Goal: Information Seeking & Learning: Learn about a topic

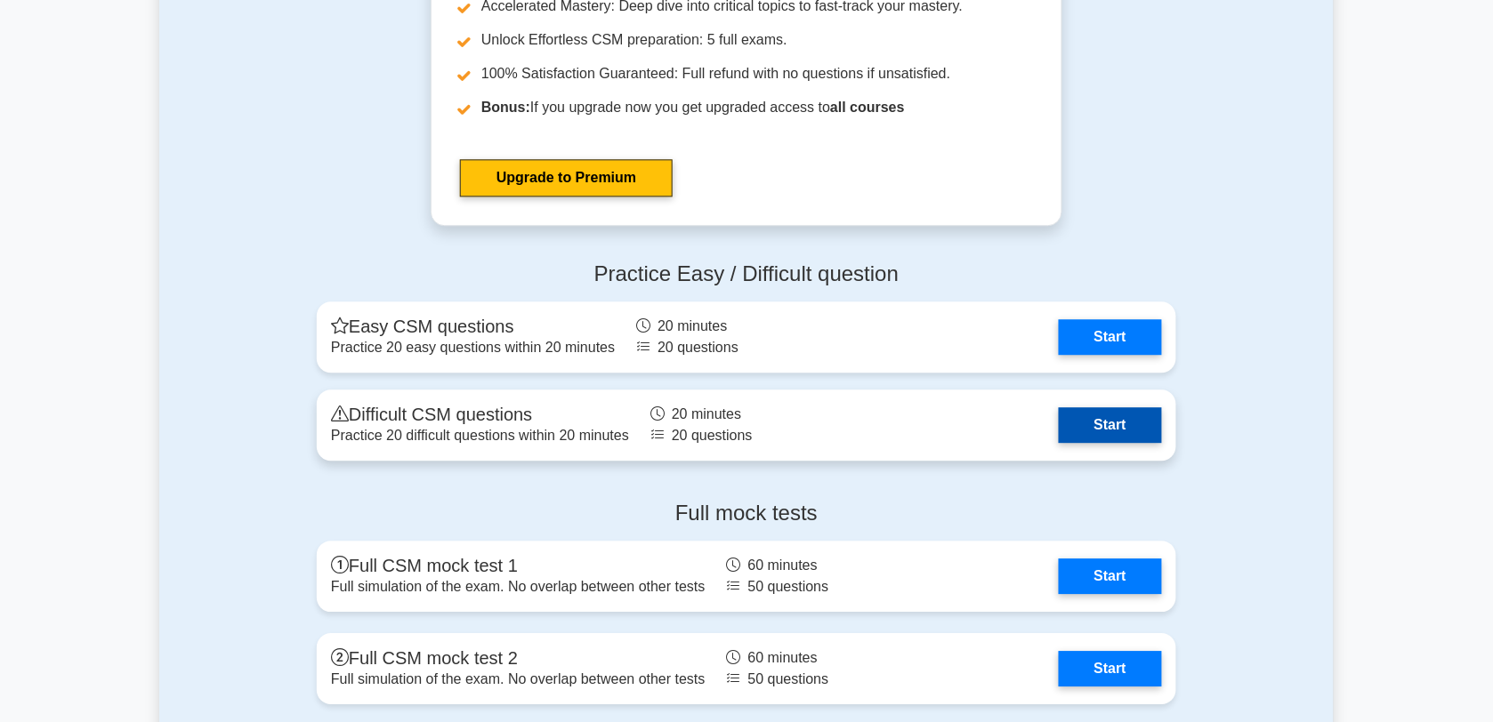
scroll to position [5162, 0]
click at [1106, 443] on link "Start" at bounding box center [1110, 425] width 103 height 36
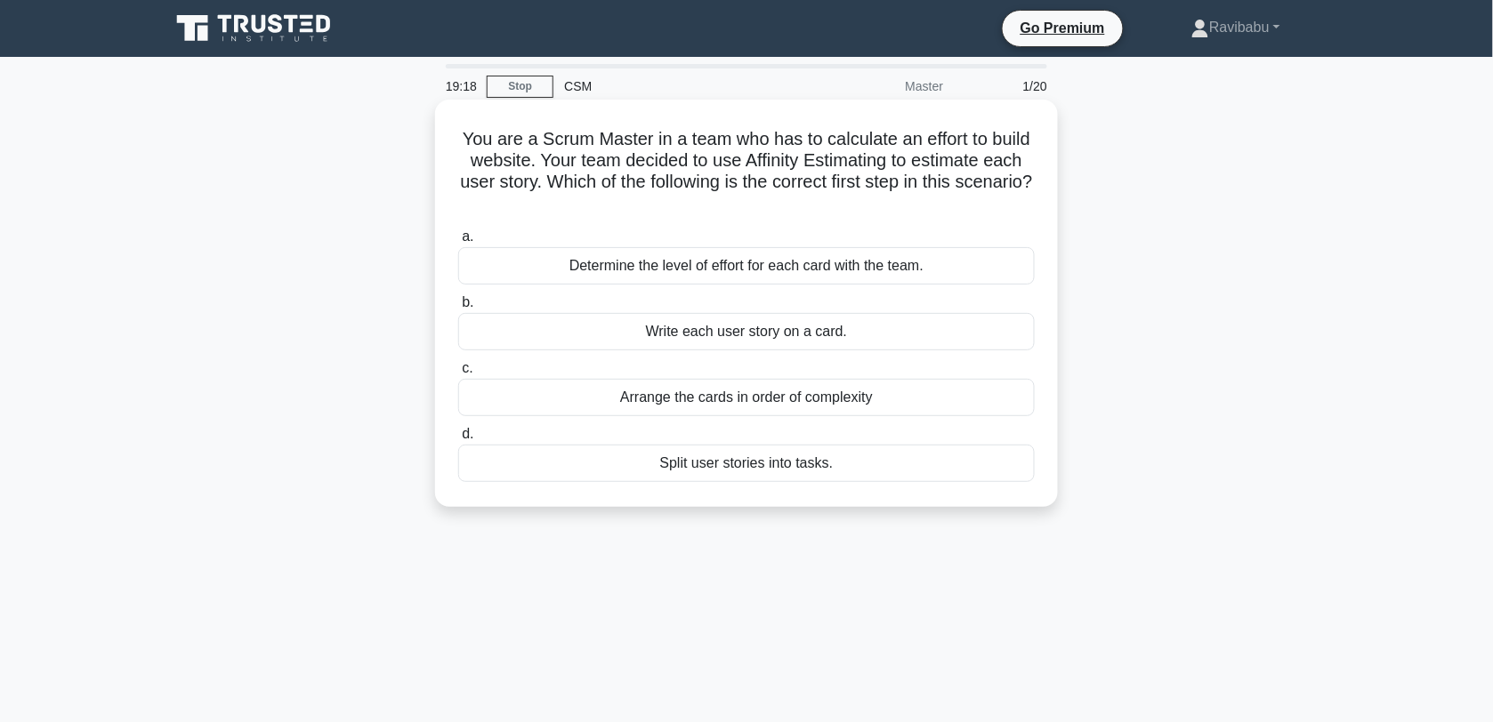
click at [866, 262] on div "Determine the level of effort for each card with the team." at bounding box center [746, 265] width 576 height 37
click at [458, 243] on input "a. Determine the level of effort for each card with the team." at bounding box center [458, 237] width 0 height 12
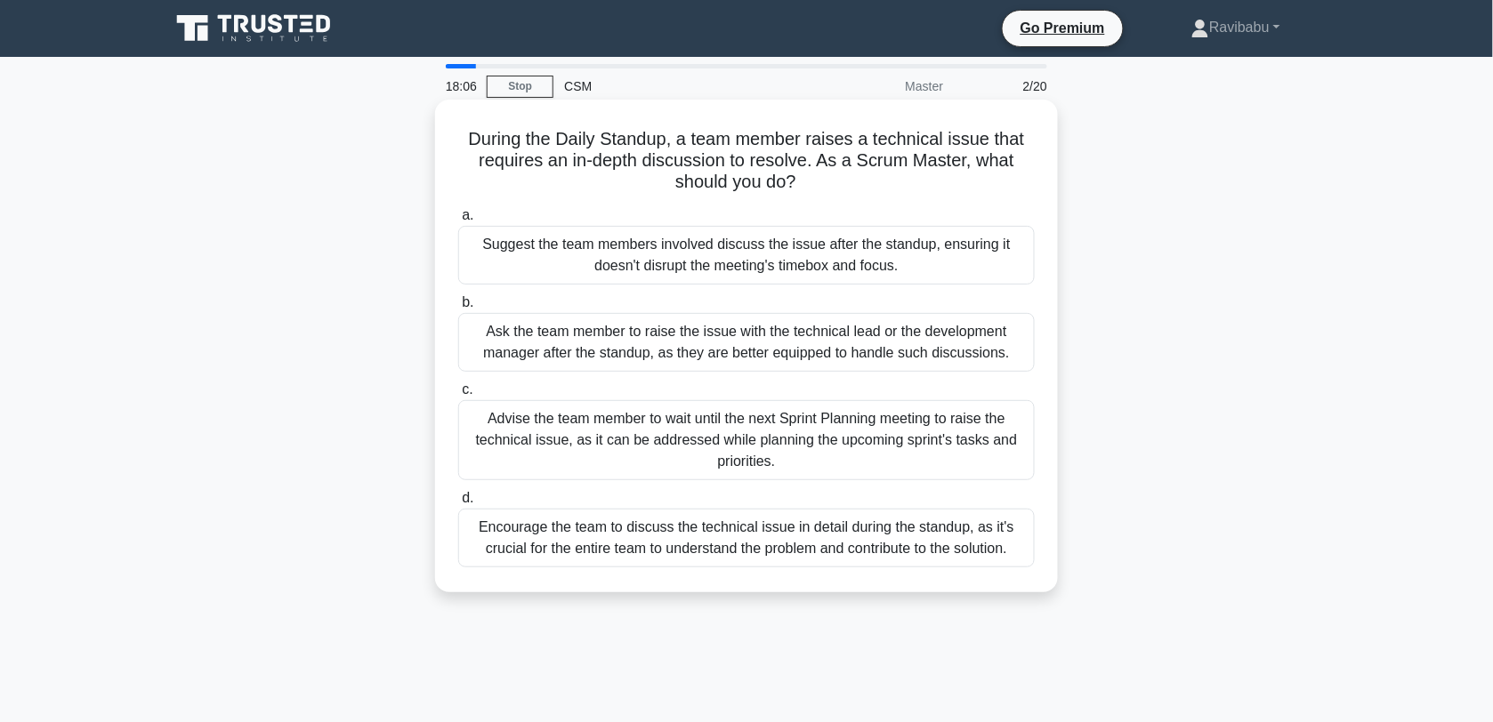
click at [874, 341] on div "Ask the team member to raise the issue with the technical lead or the developme…" at bounding box center [746, 342] width 576 height 59
click at [458, 309] on input "b. Ask the team member to raise the issue with the technical lead or the develo…" at bounding box center [458, 303] width 0 height 12
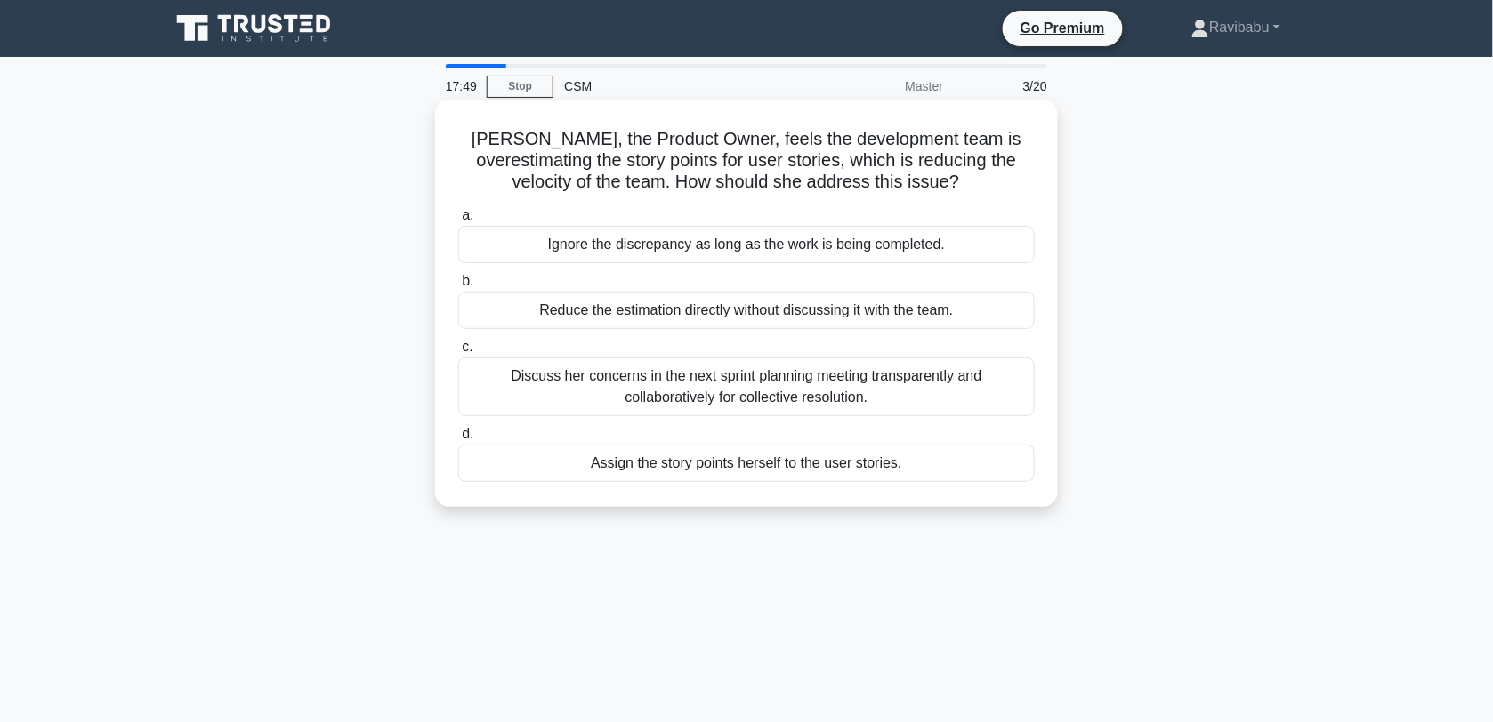
click at [882, 388] on div "Discuss her concerns in the next sprint planning meeting transparently and coll…" at bounding box center [746, 387] width 576 height 59
click at [458, 353] on input "c. Discuss her concerns in the next sprint planning meeting transparently and c…" at bounding box center [458, 348] width 0 height 12
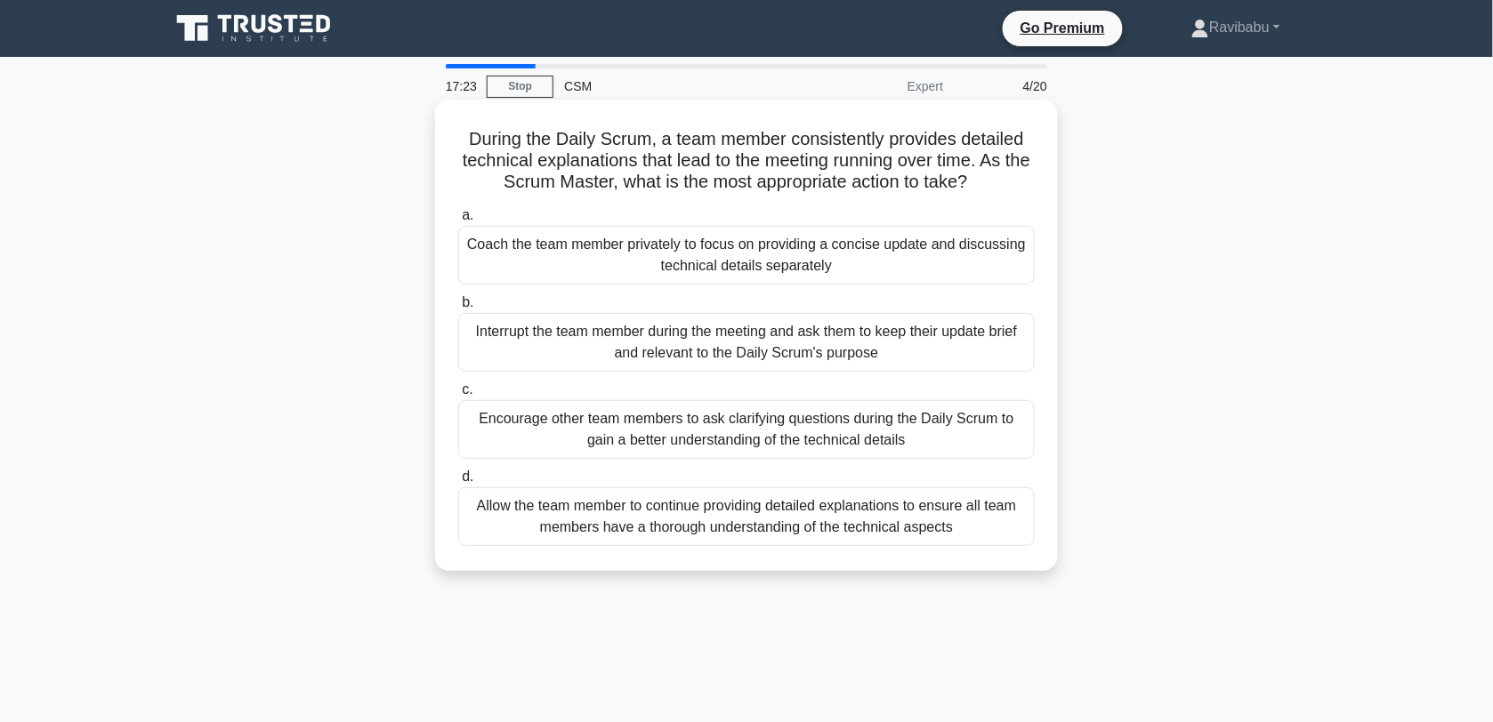
click at [861, 259] on div "Coach the team member privately to focus on providing a concise update and disc…" at bounding box center [746, 255] width 576 height 59
click at [458, 221] on input "a. Coach the team member privately to focus on providing a concise update and d…" at bounding box center [458, 216] width 0 height 12
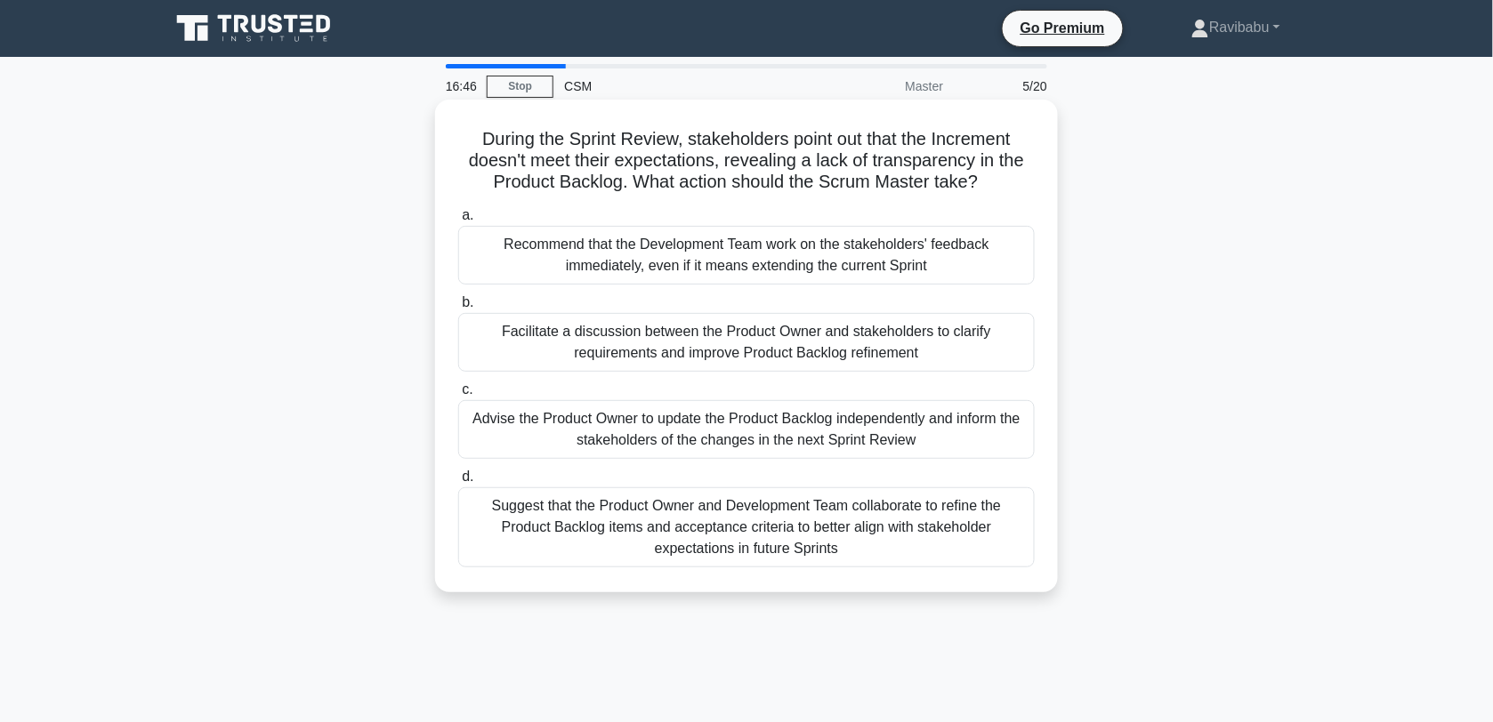
click at [848, 536] on div "Suggest that the Product Owner and Development Team collaborate to refine the P…" at bounding box center [746, 527] width 576 height 80
click at [458, 483] on input "d. Suggest that the Product Owner and Development Team collaborate to refine th…" at bounding box center [458, 477] width 0 height 12
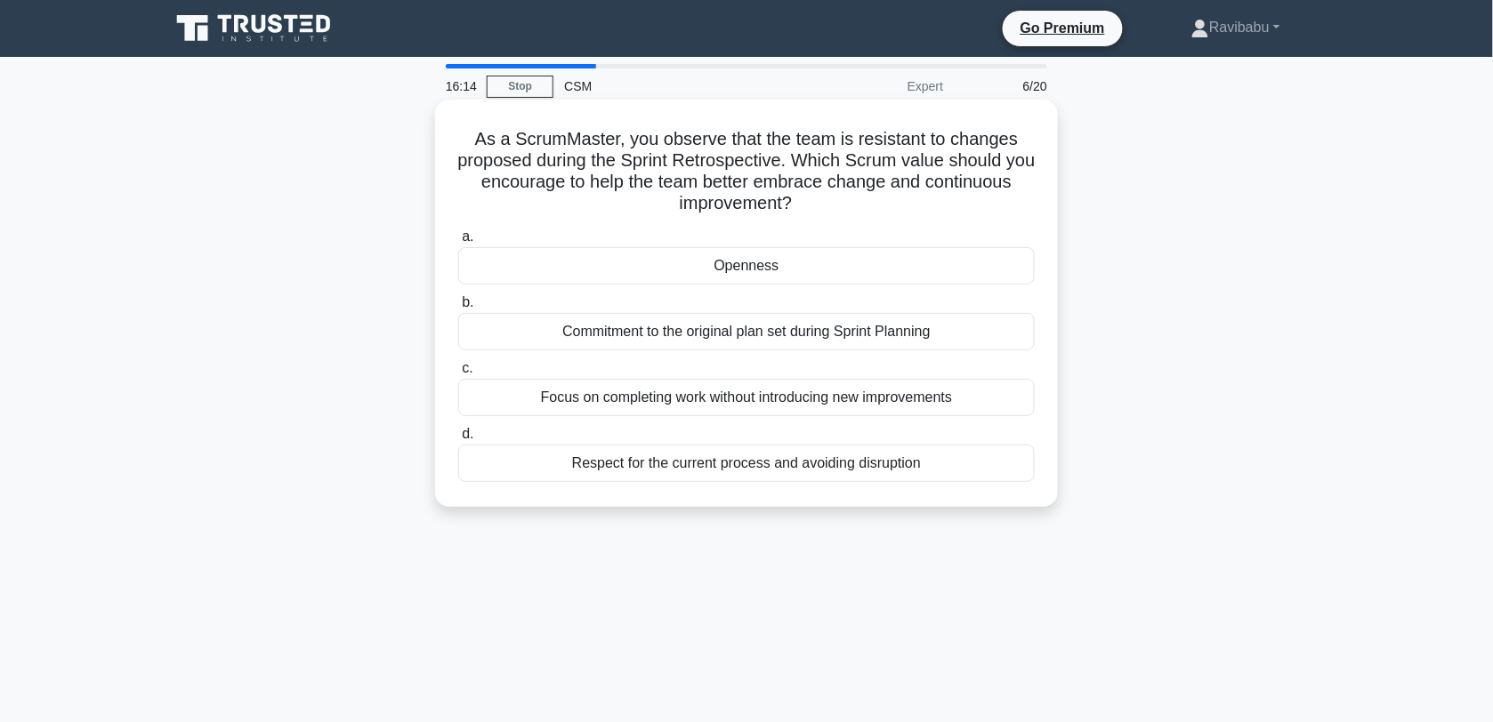
click at [789, 270] on div "Openness" at bounding box center [746, 265] width 576 height 37
click at [458, 243] on input "a. Openness" at bounding box center [458, 237] width 0 height 12
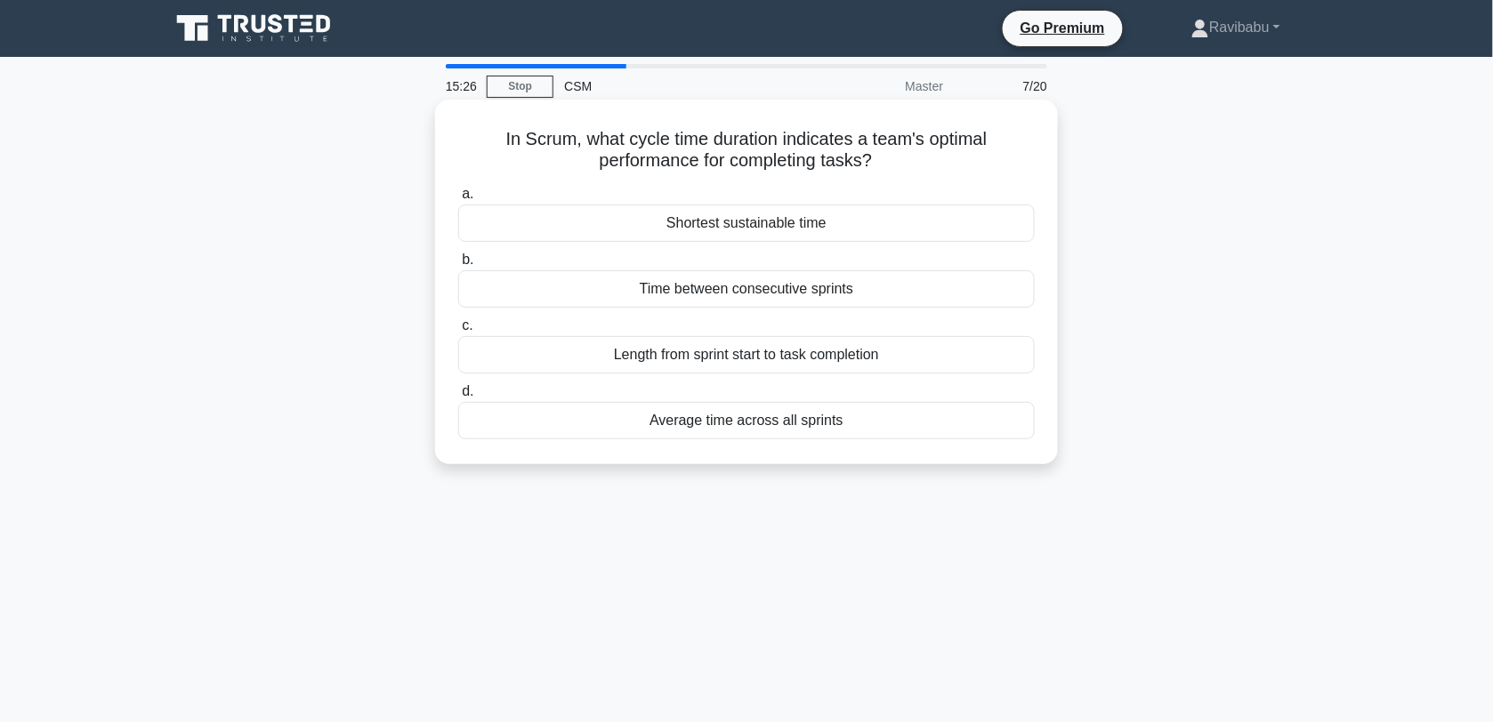
click at [784, 429] on div "Average time across all sprints" at bounding box center [746, 420] width 576 height 37
click at [458, 398] on input "d. Average time across all sprints" at bounding box center [458, 392] width 0 height 12
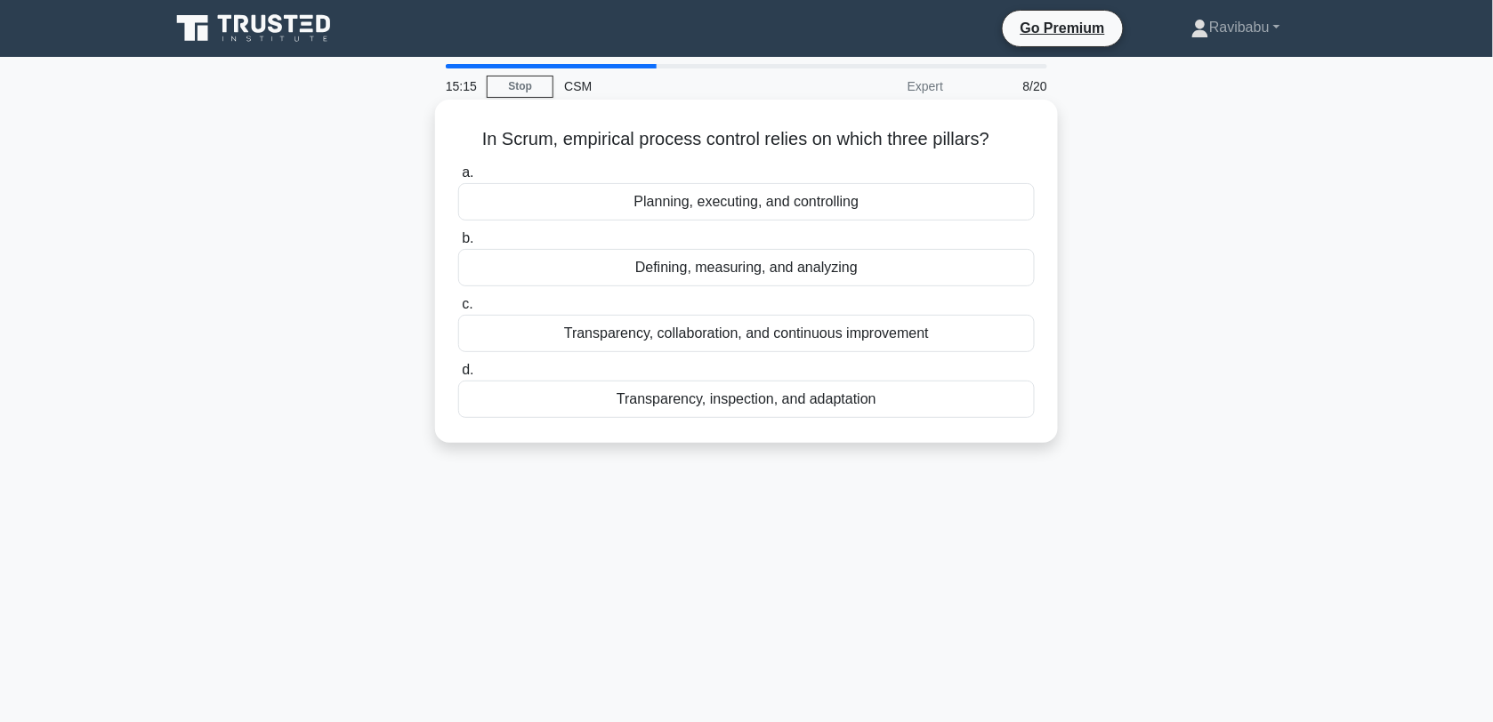
click at [779, 407] on div "Transparency, inspection, and adaptation" at bounding box center [746, 399] width 576 height 37
click at [458, 376] on input "d. Transparency, inspection, and adaptation" at bounding box center [458, 371] width 0 height 12
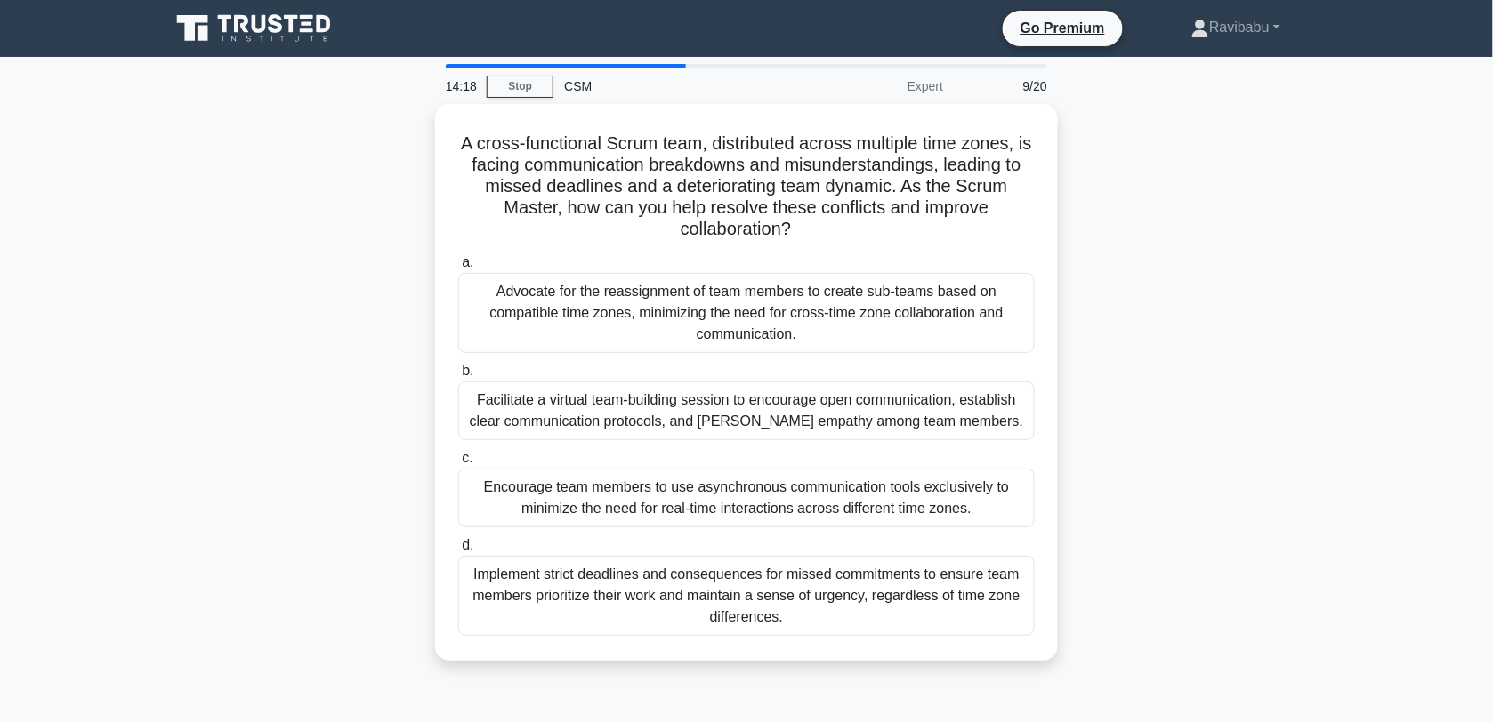
click at [779, 407] on div "Facilitate a virtual team-building session to encourage open communication, est…" at bounding box center [746, 411] width 576 height 59
click at [458, 377] on input "b. Facilitate a virtual team-building session to encourage open communication, …" at bounding box center [458, 372] width 0 height 12
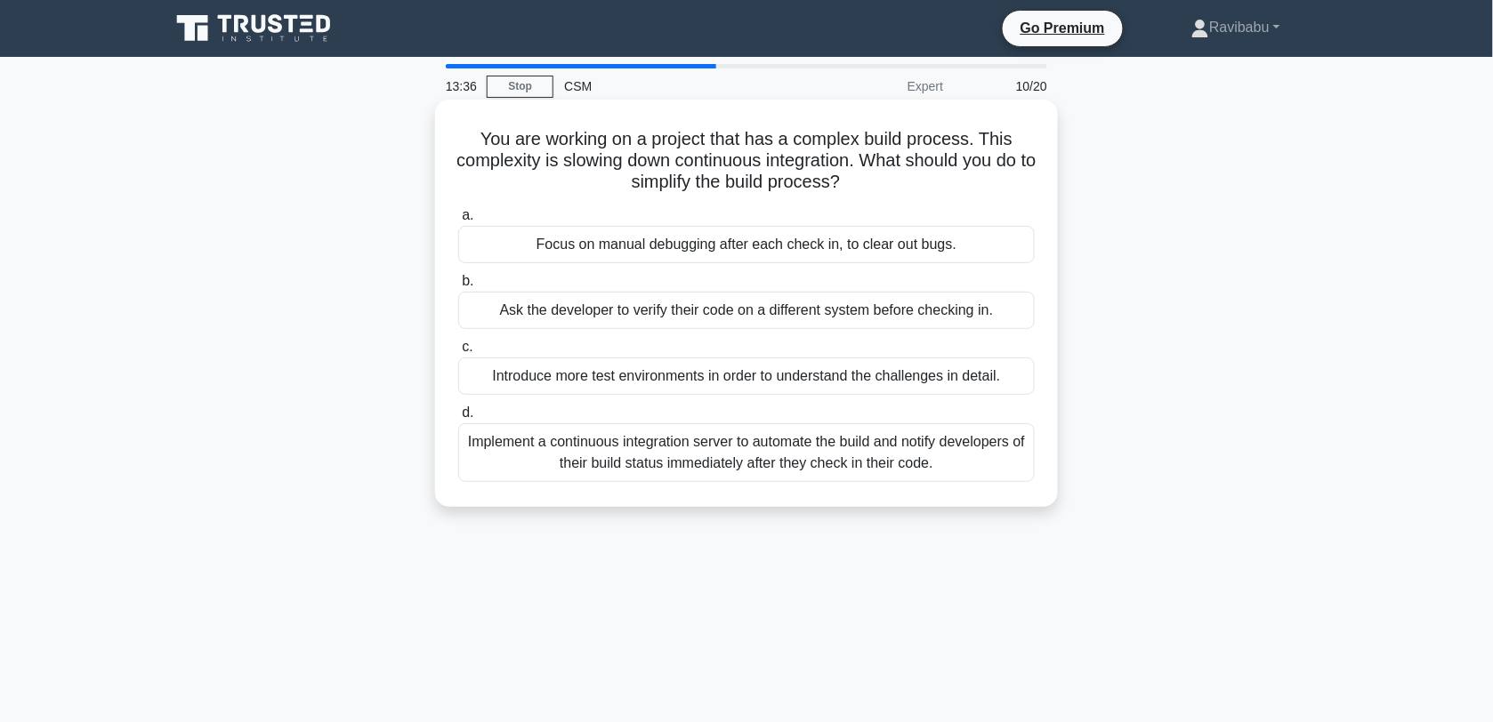
click at [781, 441] on div "Implement a continuous integration server to automate the build and notify deve…" at bounding box center [746, 452] width 576 height 59
click at [458, 419] on input "d. Implement a continuous integration server to automate the build and notify d…" at bounding box center [458, 413] width 0 height 12
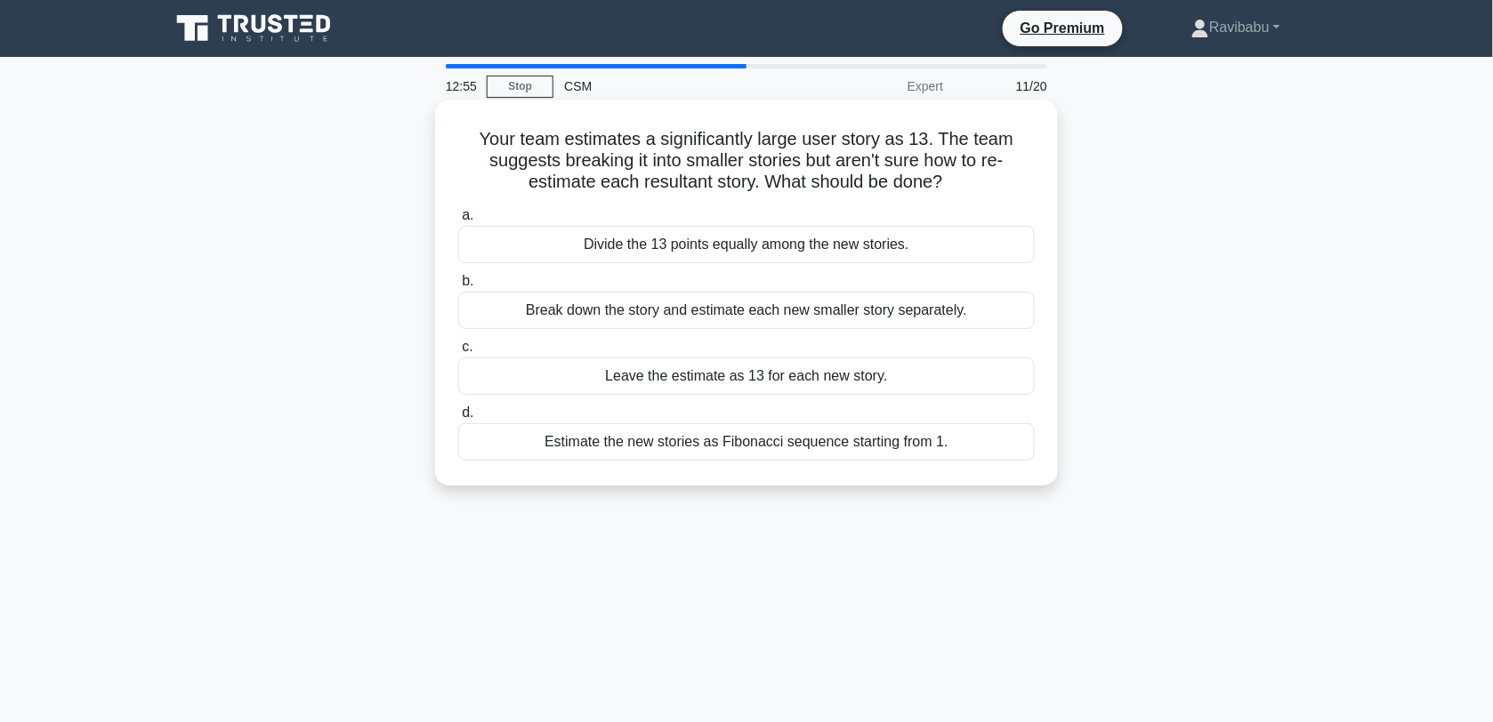
click at [769, 320] on div "Break down the story and estimate each new smaller story separately." at bounding box center [746, 310] width 576 height 37
click at [458, 287] on input "b. Break down the story and estimate each new smaller story separately." at bounding box center [458, 282] width 0 height 12
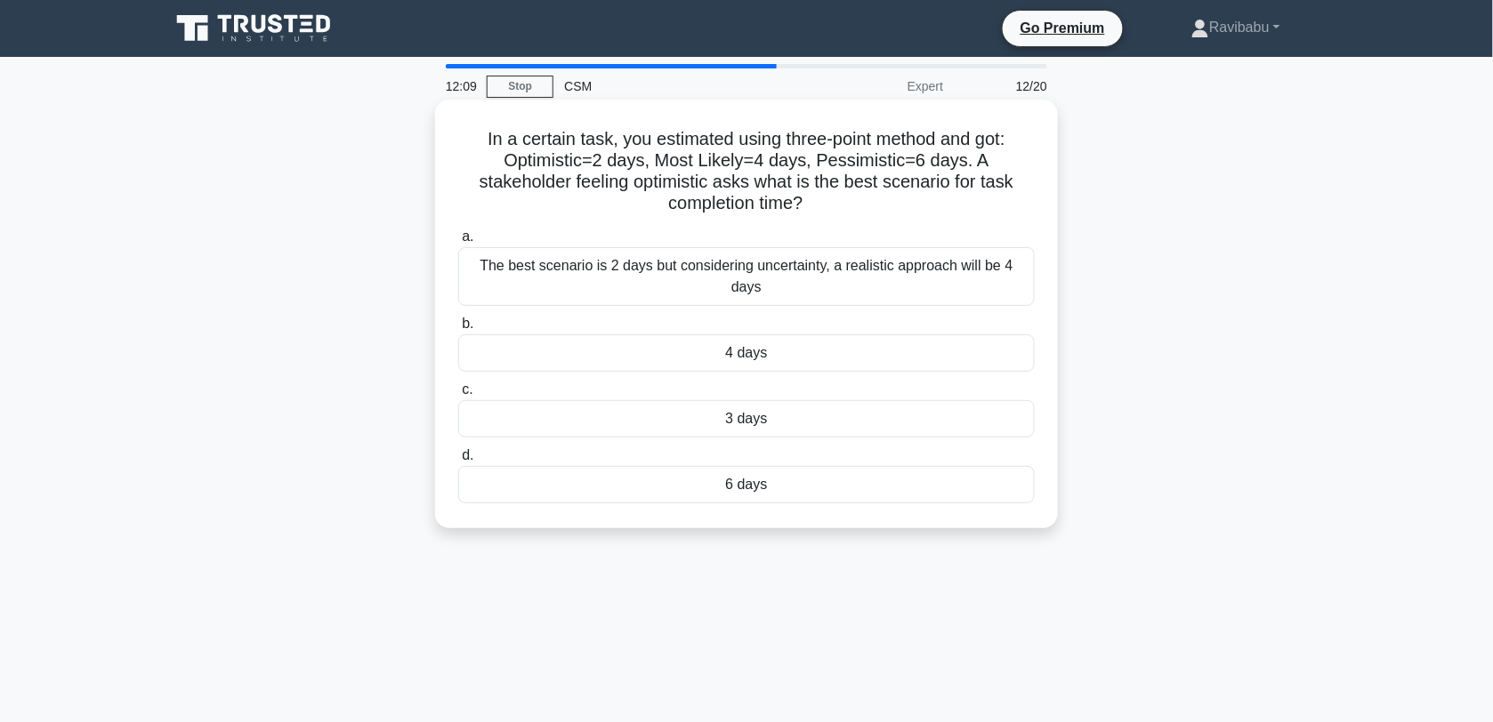
click at [769, 291] on div "The best scenario is 2 days but considering uncertainty, a realistic approach w…" at bounding box center [746, 276] width 576 height 59
click at [458, 243] on input "a. The best scenario is 2 days but considering uncertainty, a realistic approac…" at bounding box center [458, 237] width 0 height 12
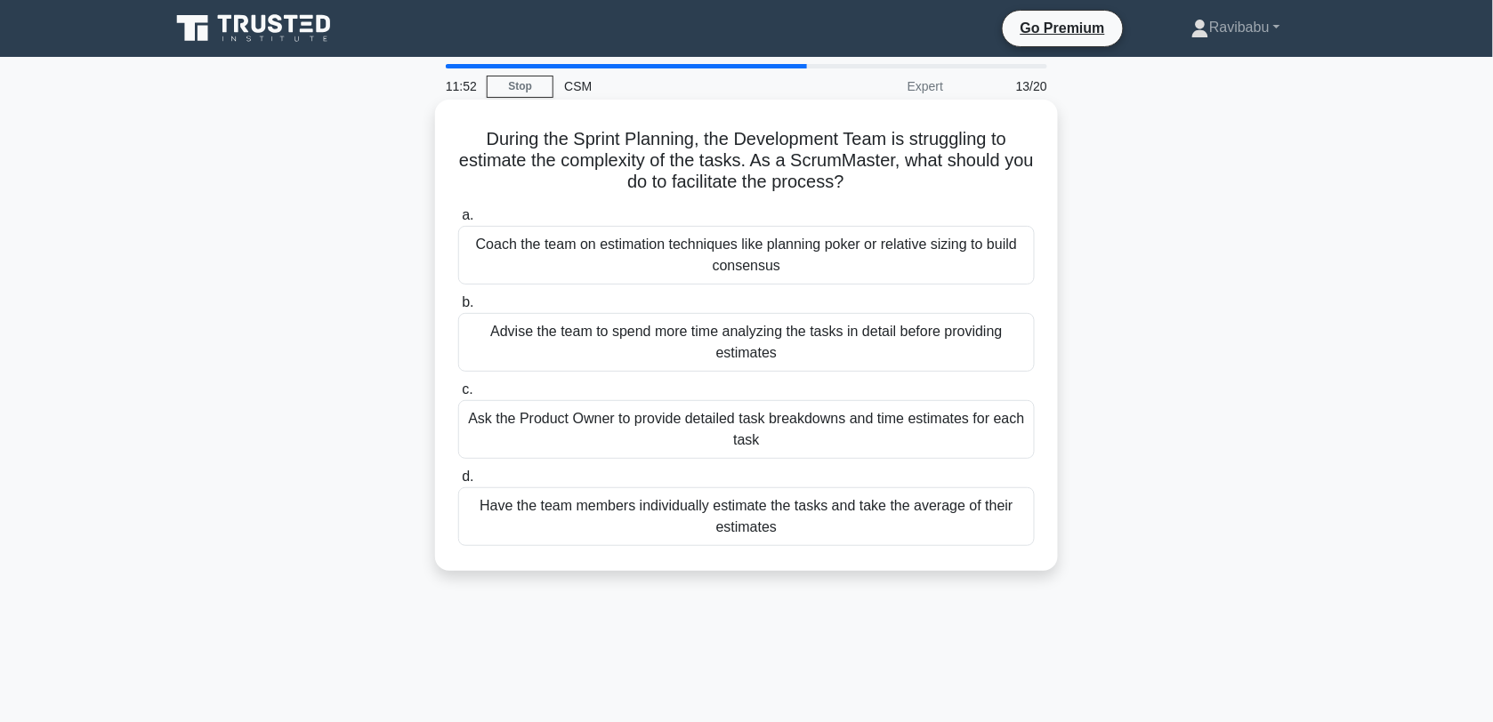
click at [783, 274] on div "Coach the team on estimation techniques like planning poker or relative sizing …" at bounding box center [746, 255] width 576 height 59
click at [458, 221] on input "a. Coach the team on estimation techniques like planning poker or relative sizi…" at bounding box center [458, 216] width 0 height 12
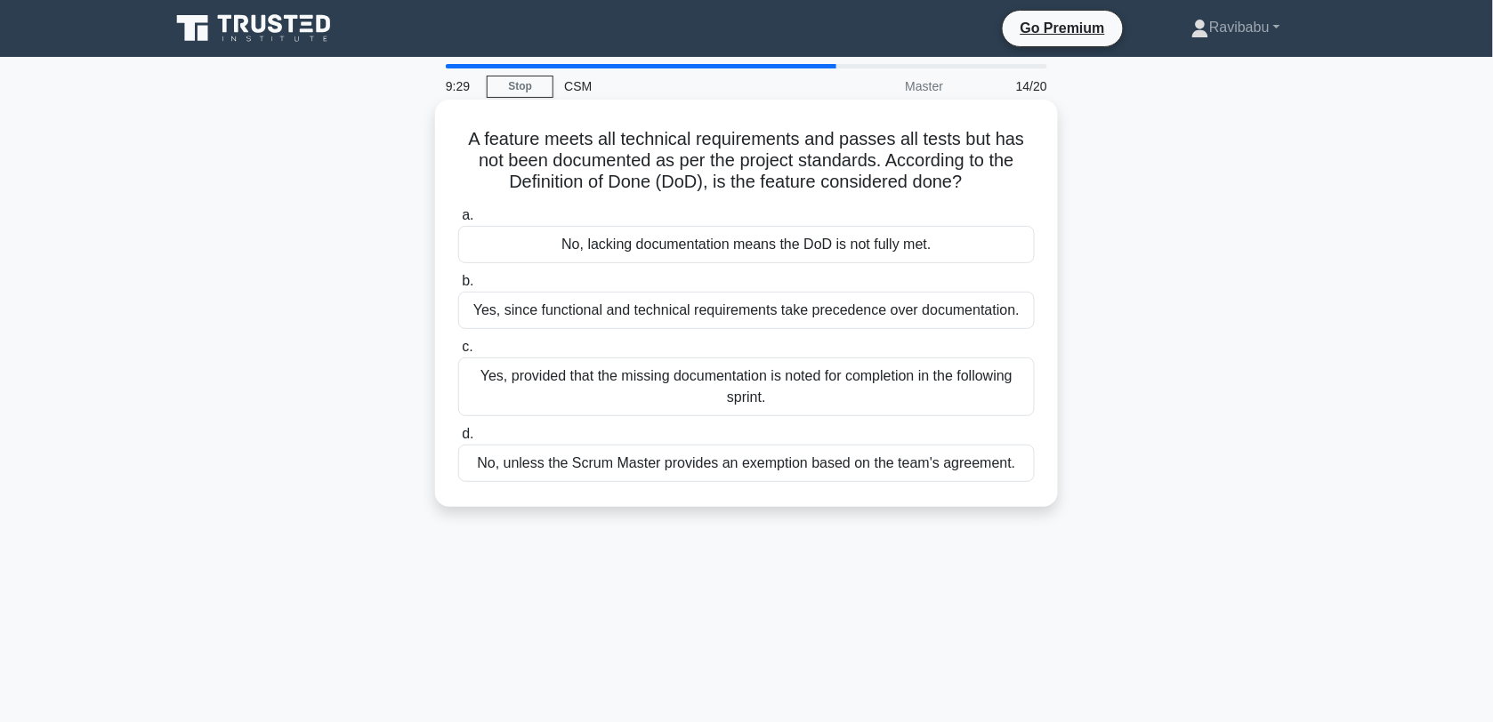
click at [783, 252] on div "No, lacking documentation means the DoD is not fully met." at bounding box center [746, 244] width 576 height 37
click at [458, 221] on input "a. No, lacking documentation means the DoD is not fully met." at bounding box center [458, 216] width 0 height 12
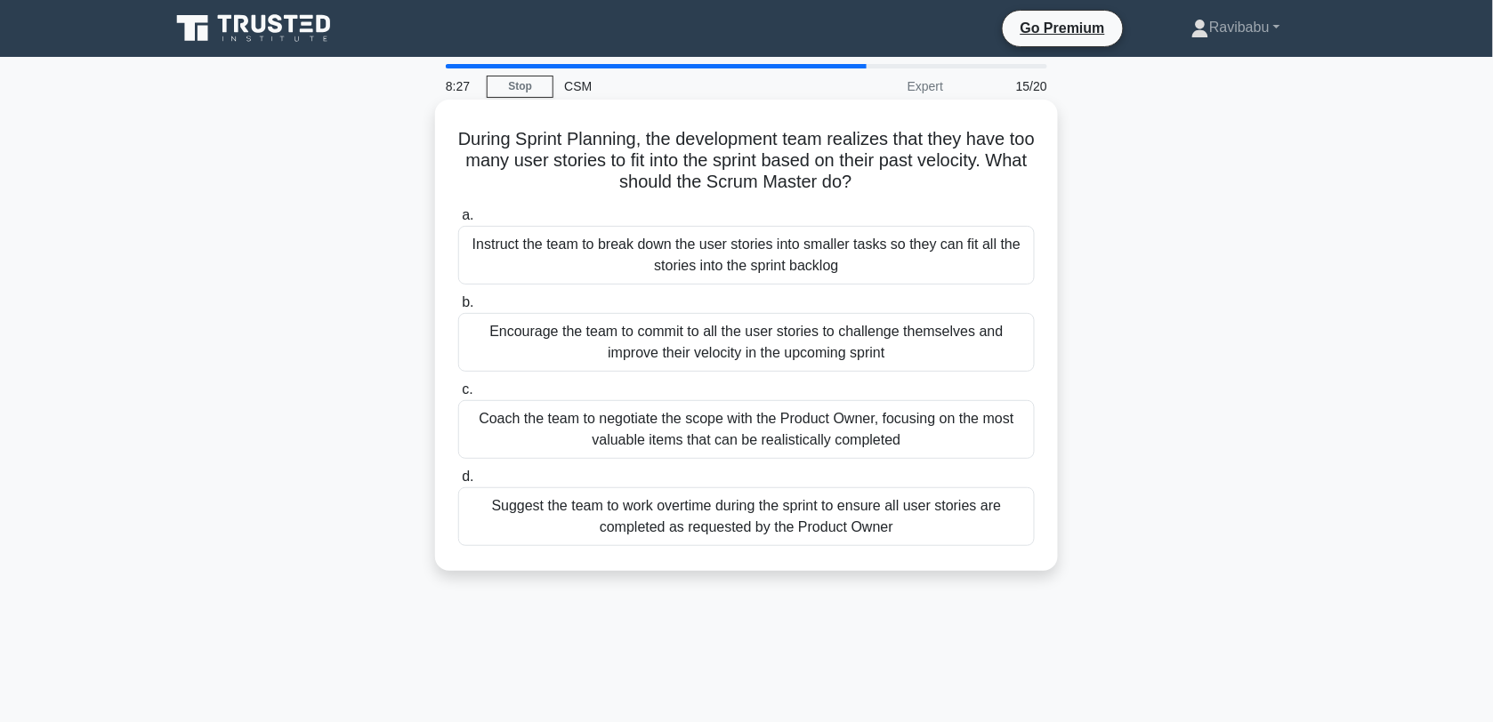
click at [745, 427] on div "Coach the team to negotiate the scope with the Product Owner, focusing on the m…" at bounding box center [746, 429] width 576 height 59
click at [458, 396] on input "c. Coach the team to negotiate the scope with the Product Owner, focusing on th…" at bounding box center [458, 390] width 0 height 12
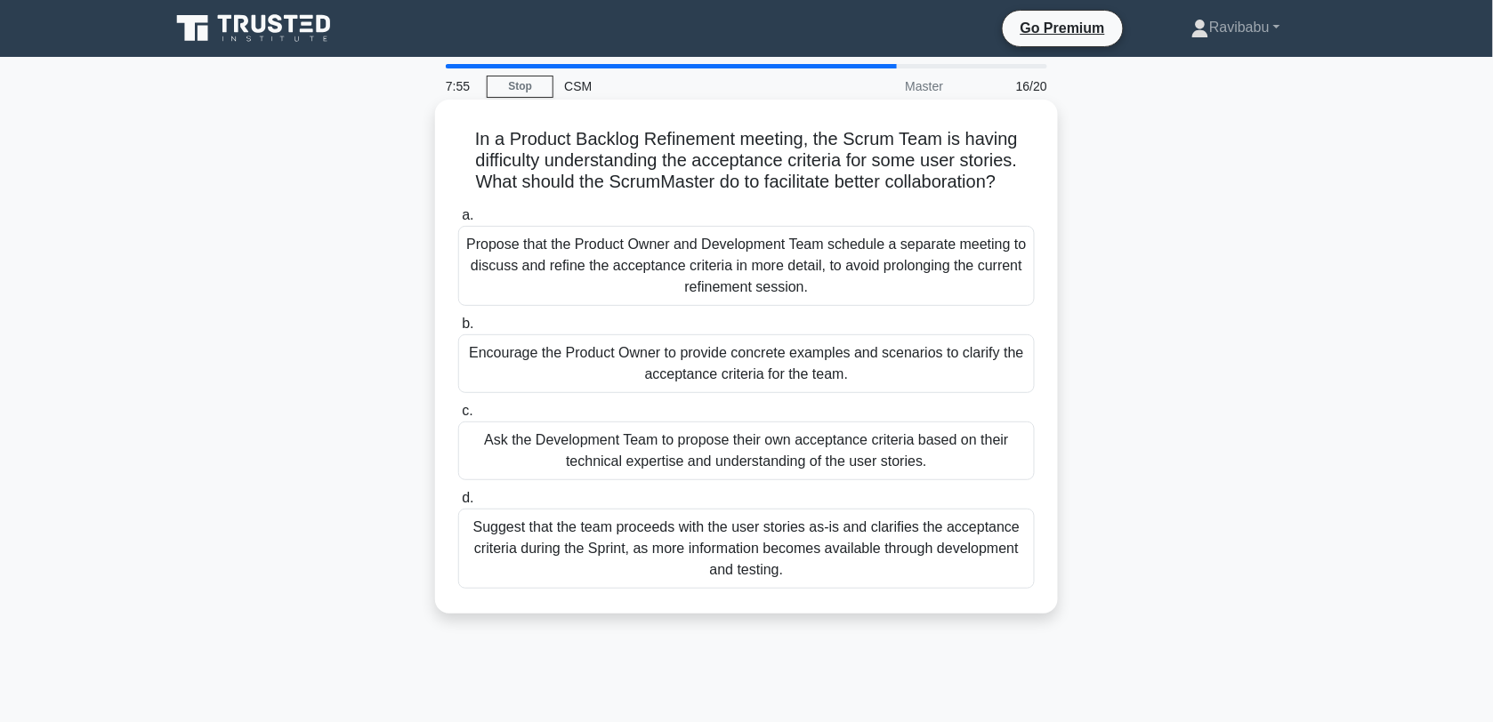
click at [745, 278] on div "Propose that the Product Owner and Development Team schedule a separate meeting…" at bounding box center [746, 266] width 576 height 80
click at [458, 221] on input "a. Propose that the Product Owner and Development Team schedule a separate meet…" at bounding box center [458, 216] width 0 height 12
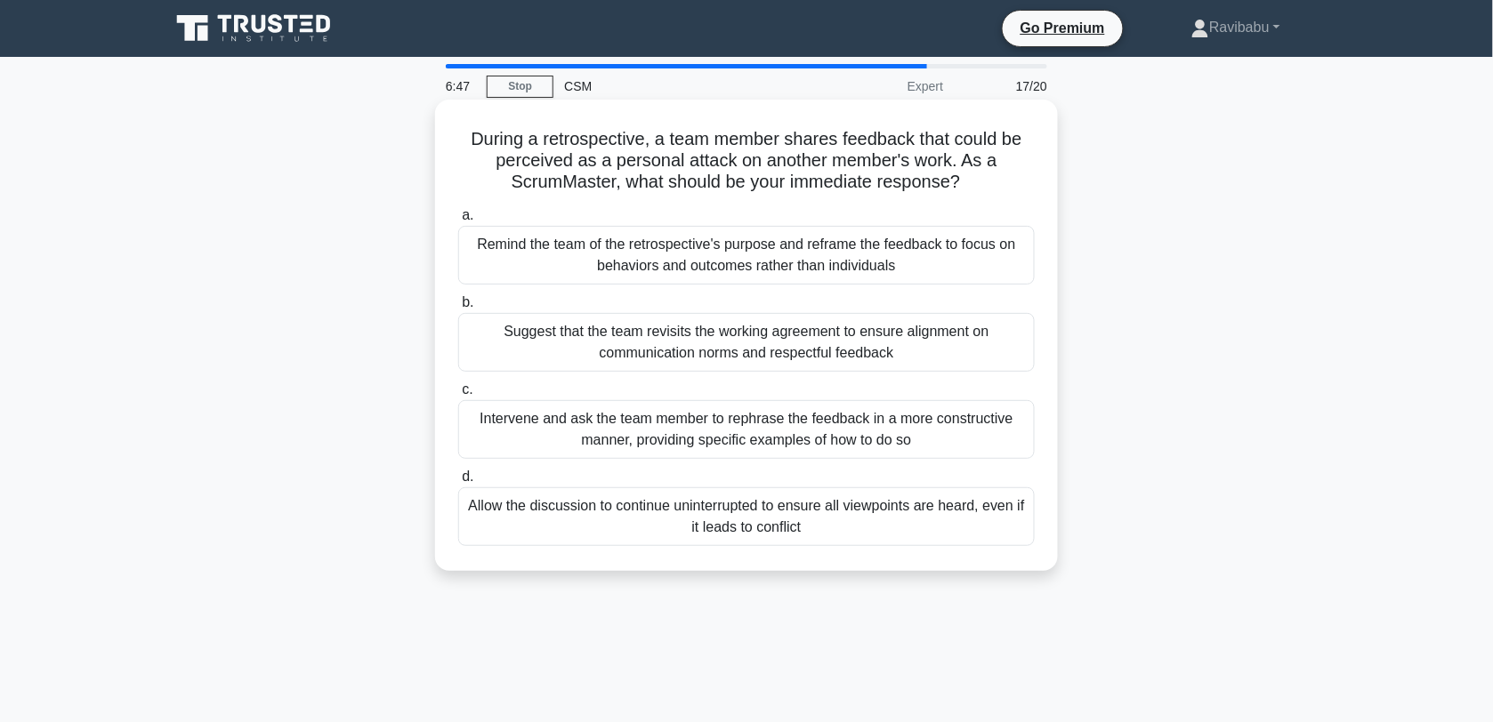
click at [745, 274] on div "Remind the team of the retrospective's purpose and reframe the feedback to focu…" at bounding box center [746, 255] width 576 height 59
click at [458, 221] on input "a. Remind the team of the retrospective's purpose and reframe the feedback to f…" at bounding box center [458, 216] width 0 height 12
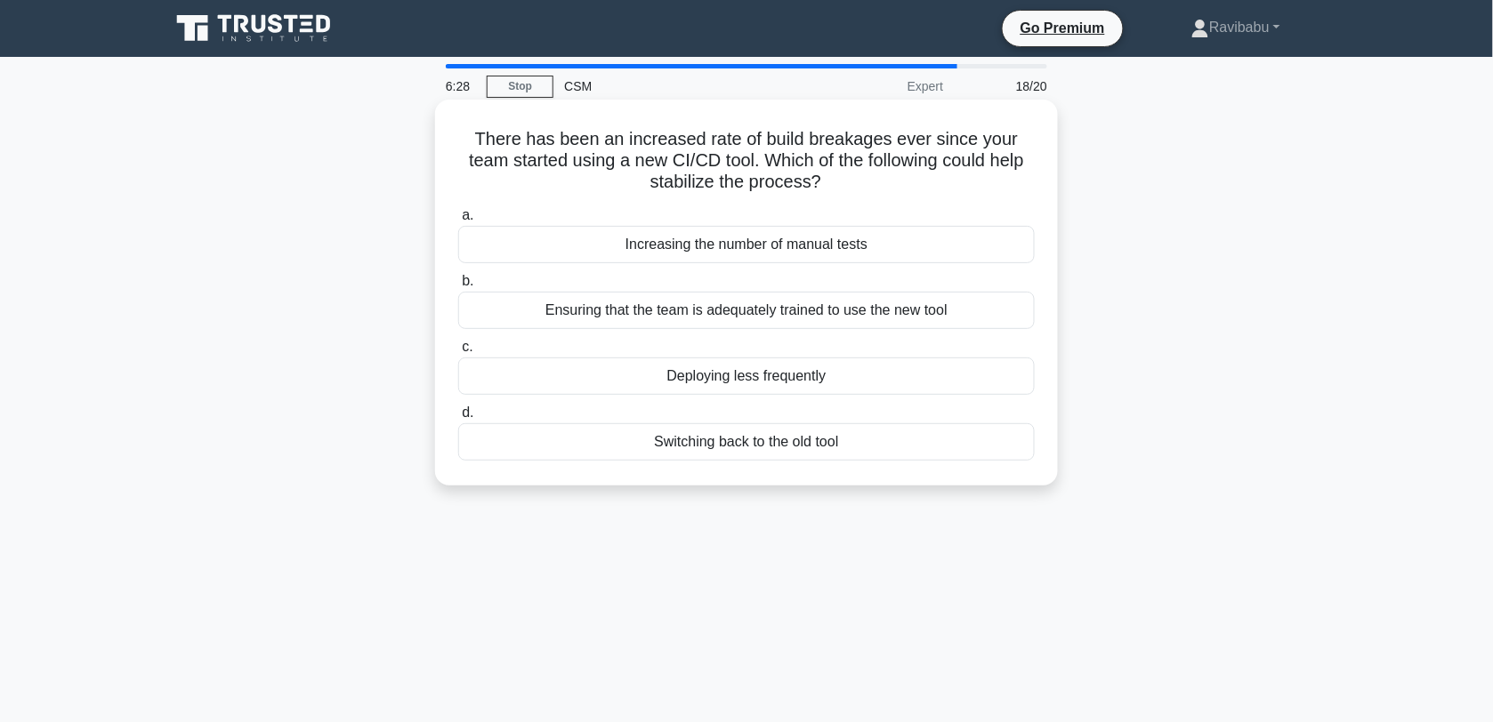
click at [761, 300] on div "Ensuring that the team is adequately trained to use the new tool" at bounding box center [746, 310] width 576 height 37
click at [458, 287] on input "b. Ensuring that the team is adequately trained to use the new tool" at bounding box center [458, 282] width 0 height 12
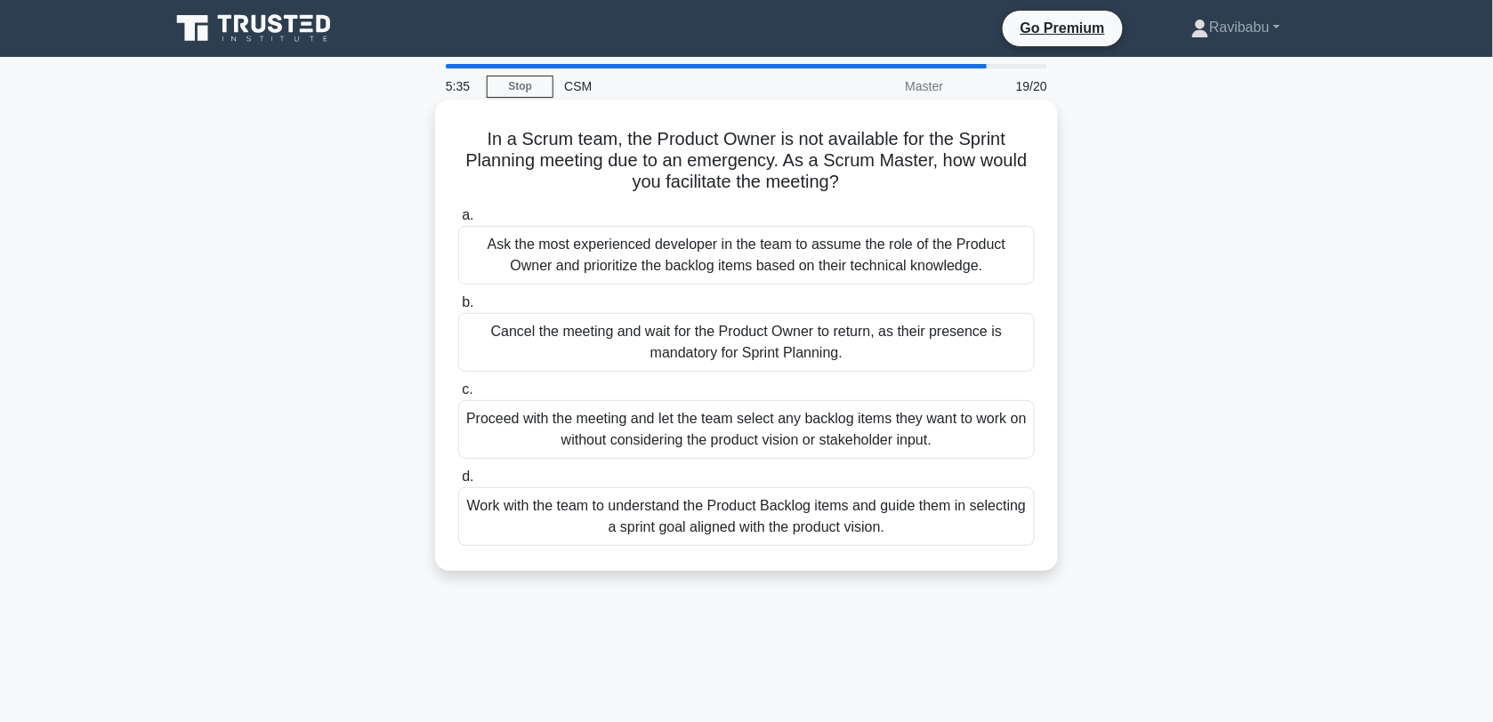
click at [747, 528] on div "Work with the team to understand the Product Backlog items and guide them in se…" at bounding box center [746, 516] width 576 height 59
click at [458, 483] on input "d. Work with the team to understand the Product Backlog items and guide them in…" at bounding box center [458, 477] width 0 height 12
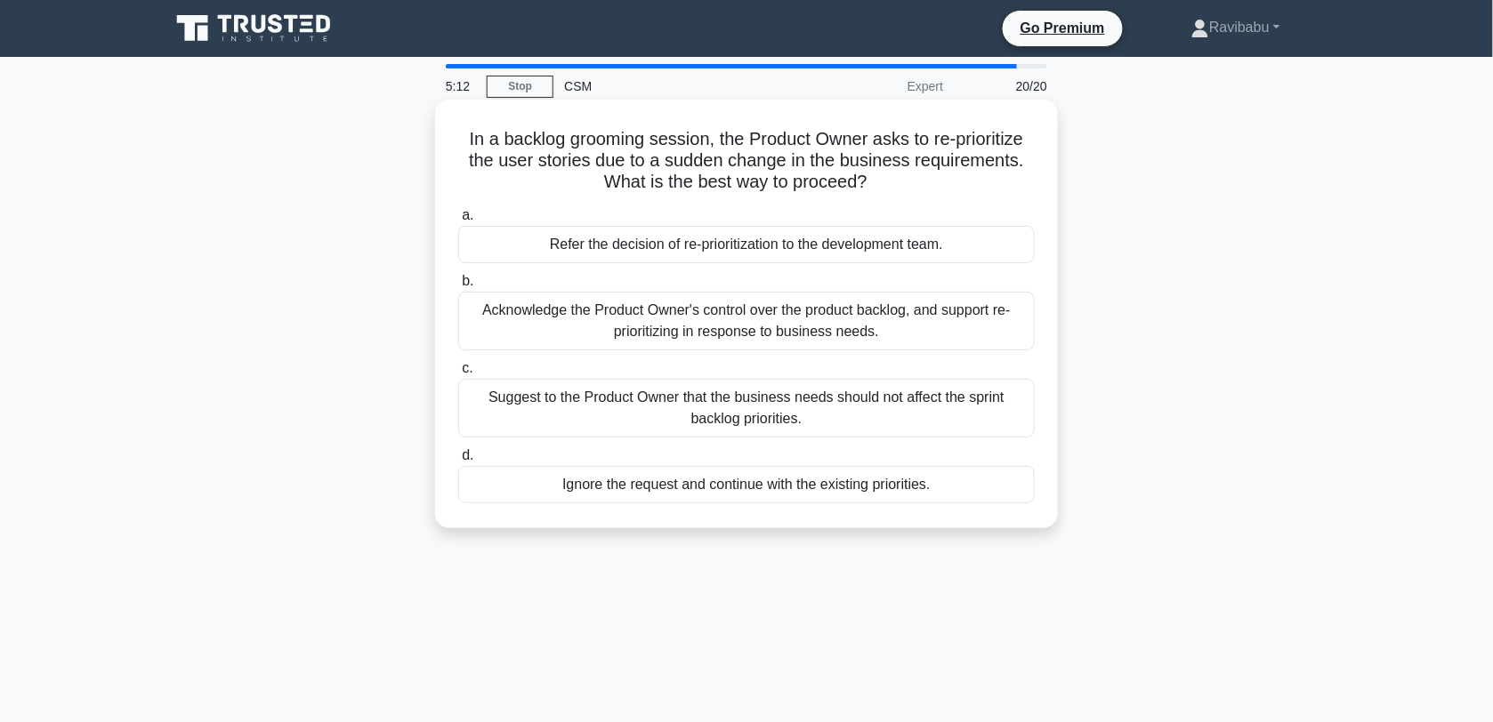
click at [718, 326] on div "Acknowledge the Product Owner's control over the product backlog, and support r…" at bounding box center [746, 321] width 576 height 59
click at [458, 287] on input "b. Acknowledge the Product Owner's control over the product backlog, and suppor…" at bounding box center [458, 282] width 0 height 12
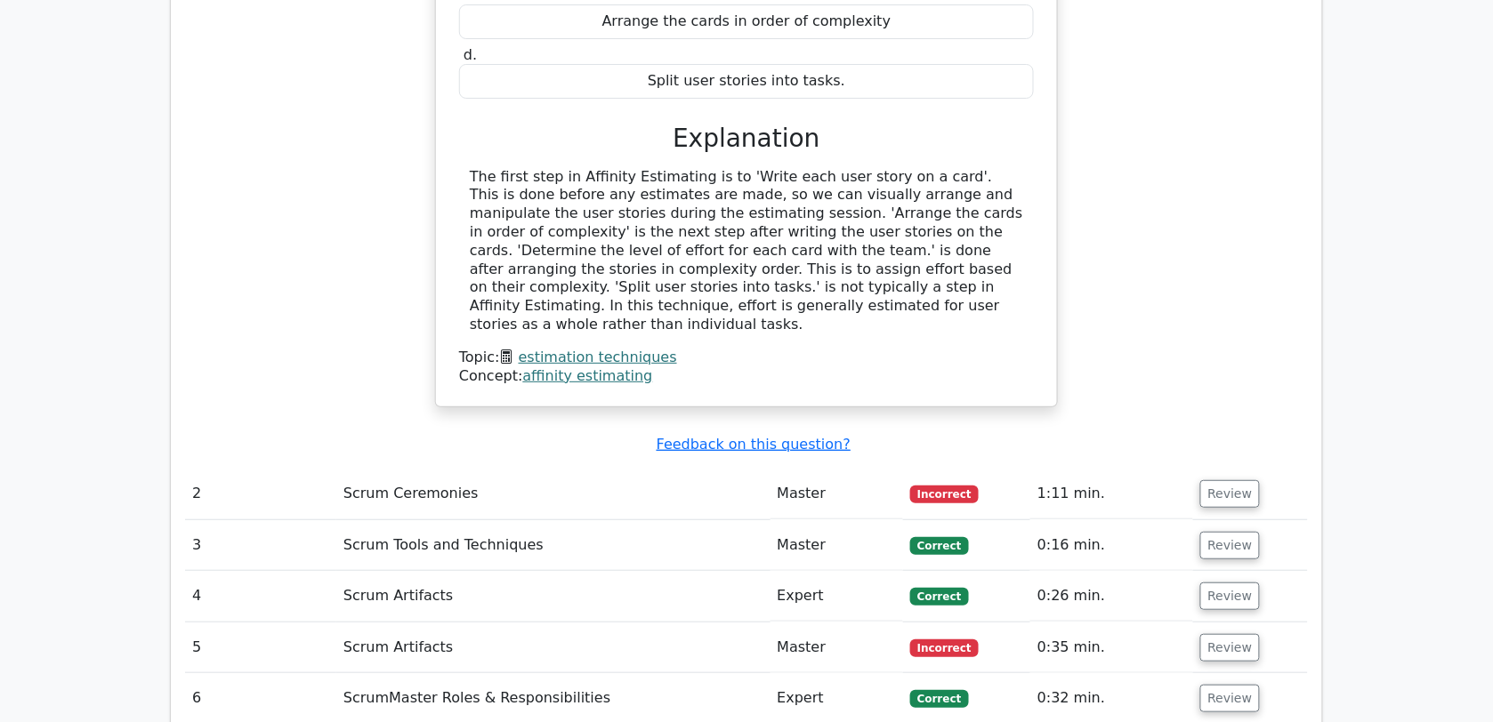
scroll to position [1995, 0]
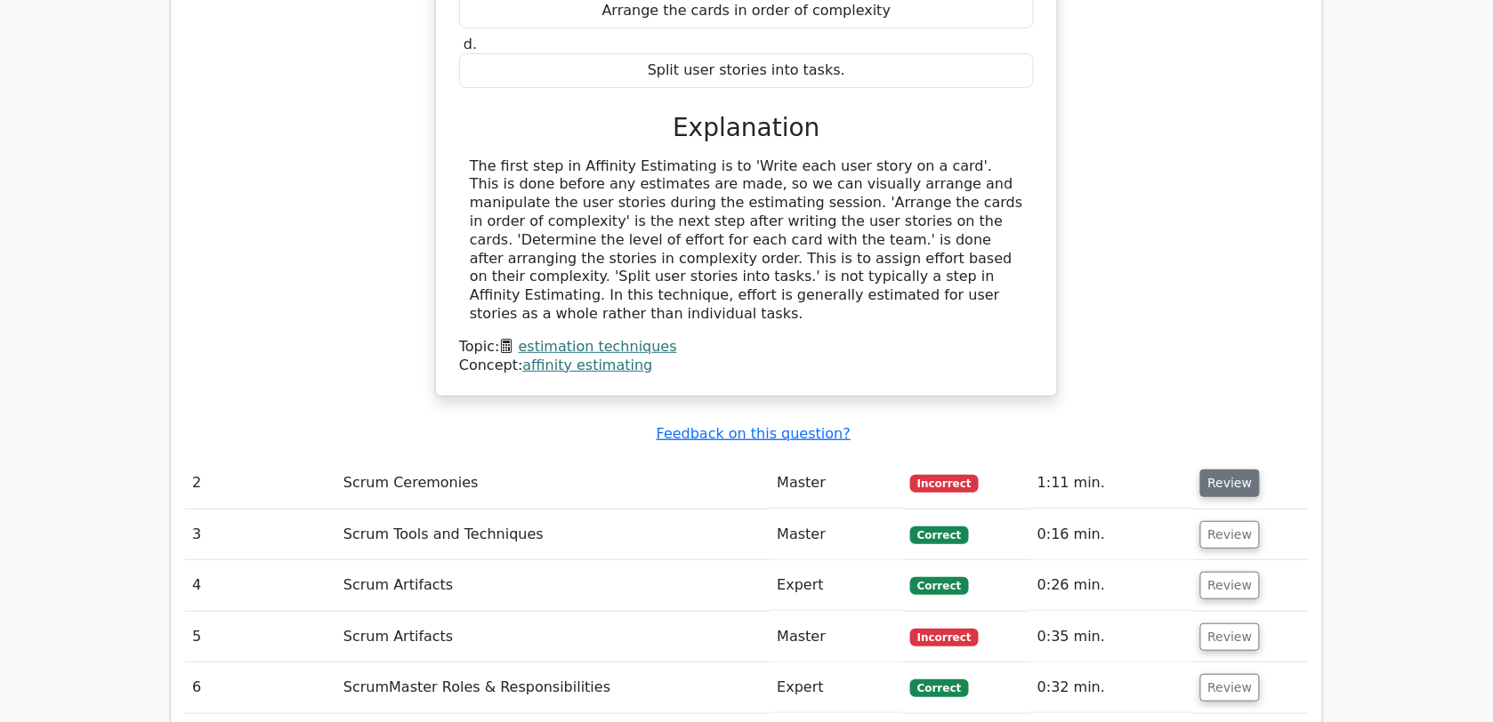
click at [1234, 470] on button "Review" at bounding box center [1230, 484] width 60 height 28
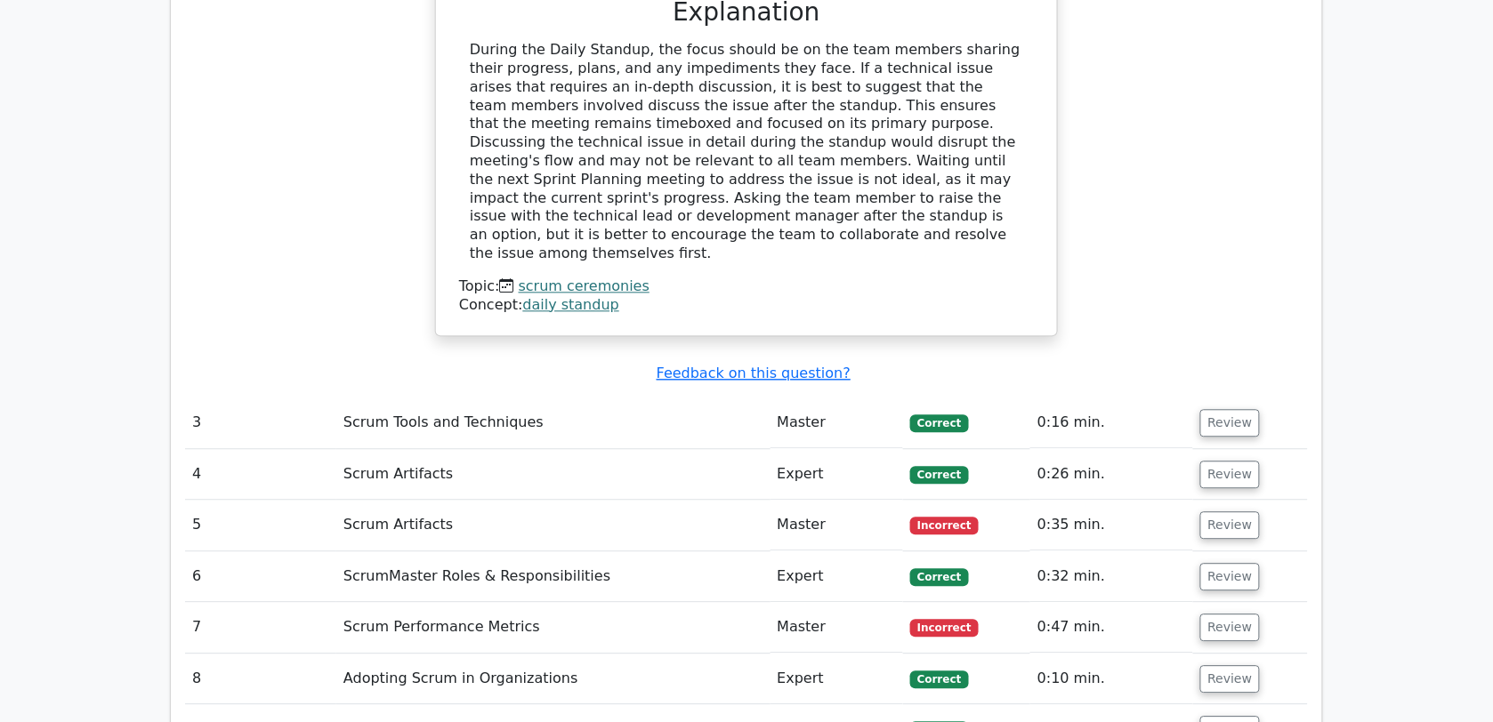
scroll to position [3054, 0]
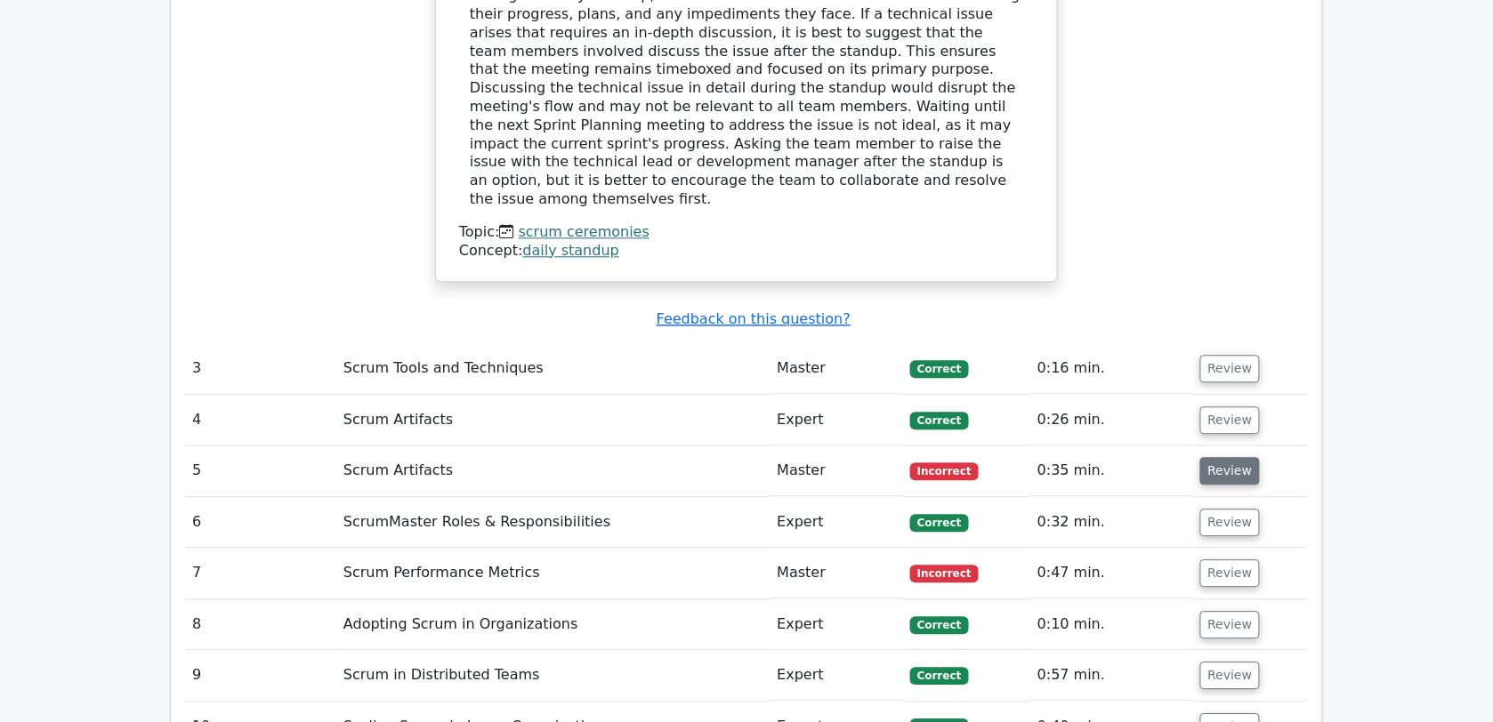
click at [1237, 457] on button "Review" at bounding box center [1230, 471] width 60 height 28
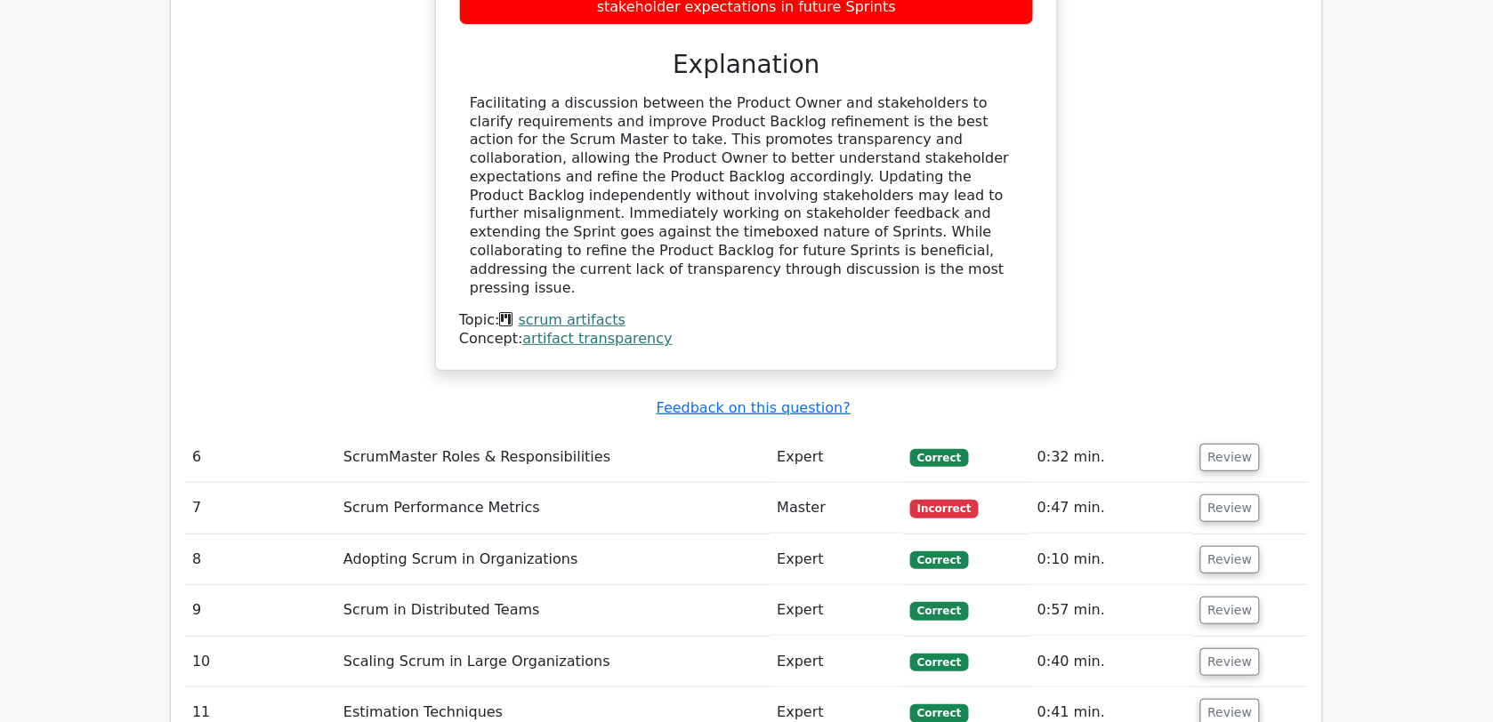
scroll to position [4012, 0]
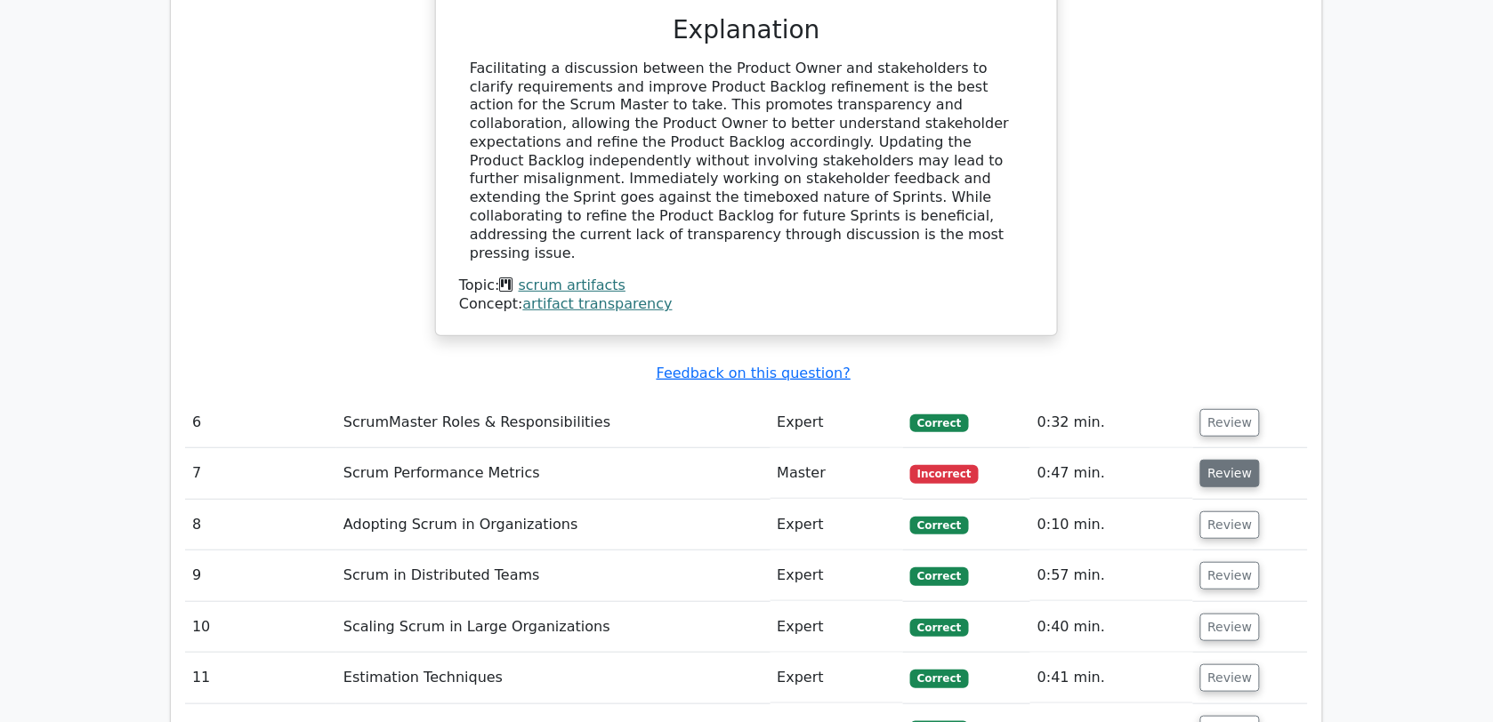
click at [1223, 460] on button "Review" at bounding box center [1230, 474] width 60 height 28
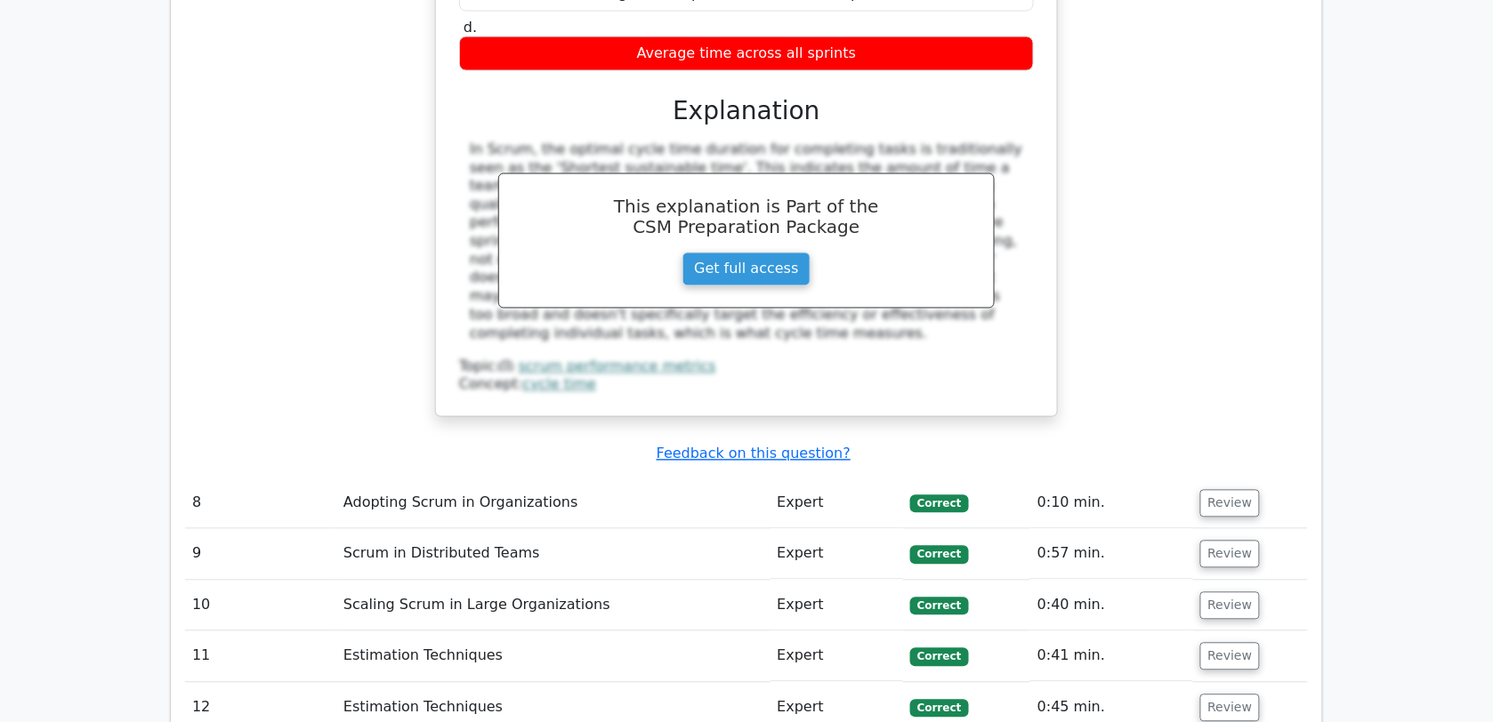
scroll to position [5076, 0]
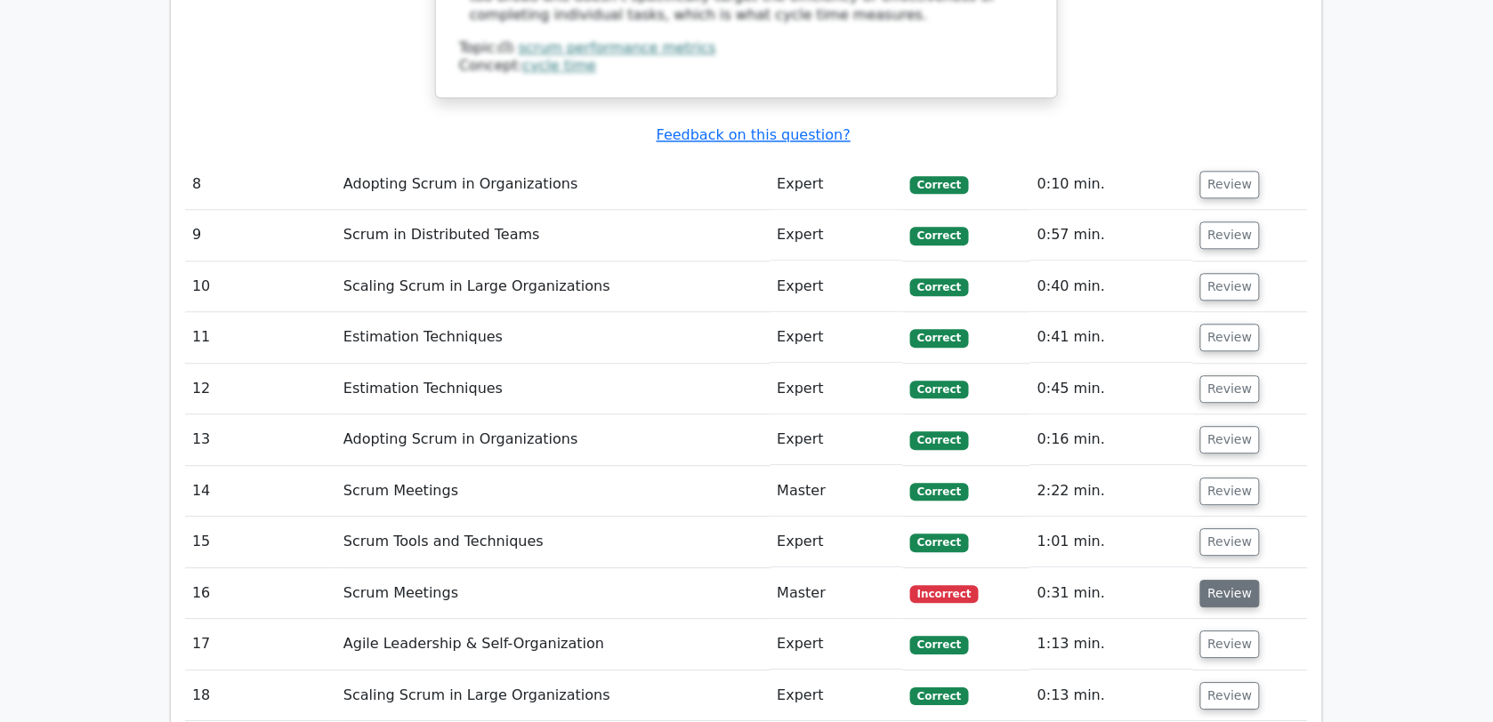
click at [1221, 580] on button "Review" at bounding box center [1230, 594] width 60 height 28
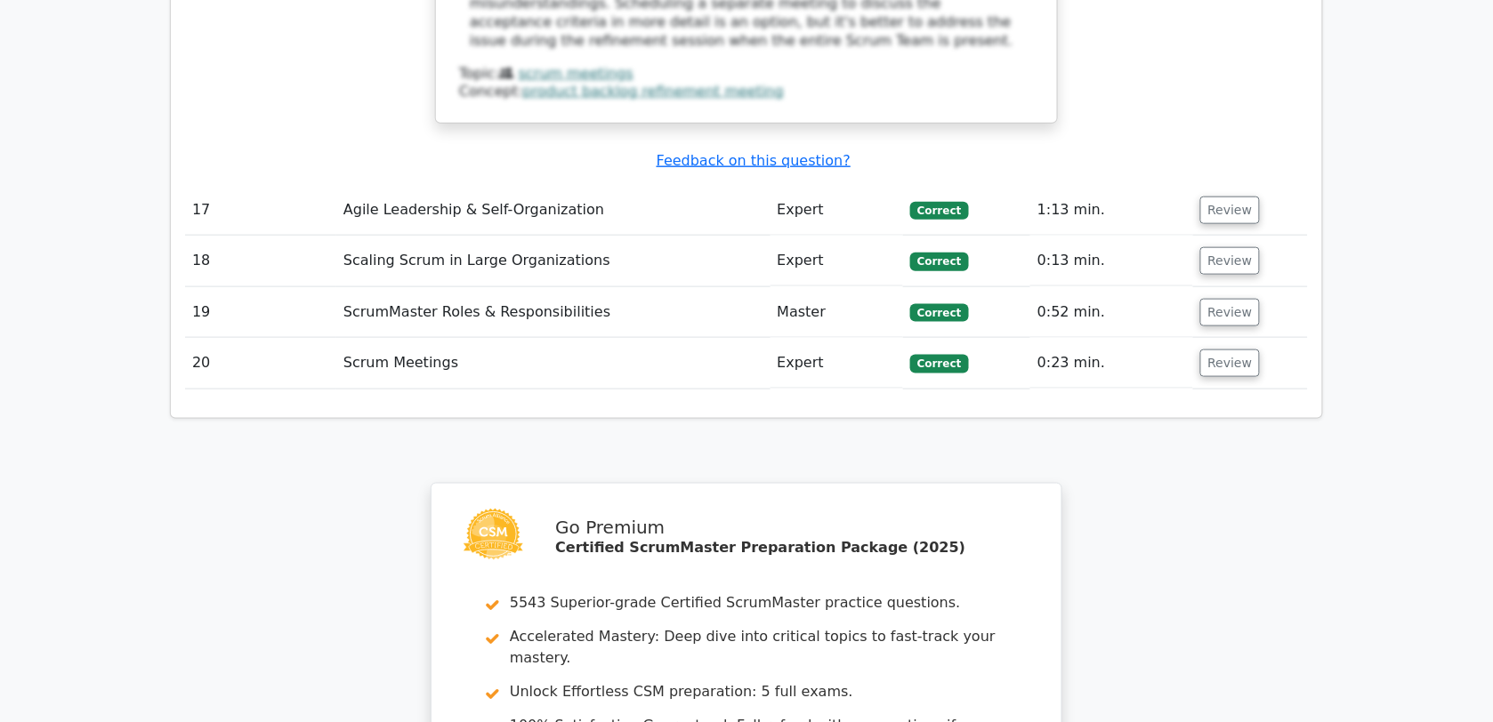
scroll to position [6708, 0]
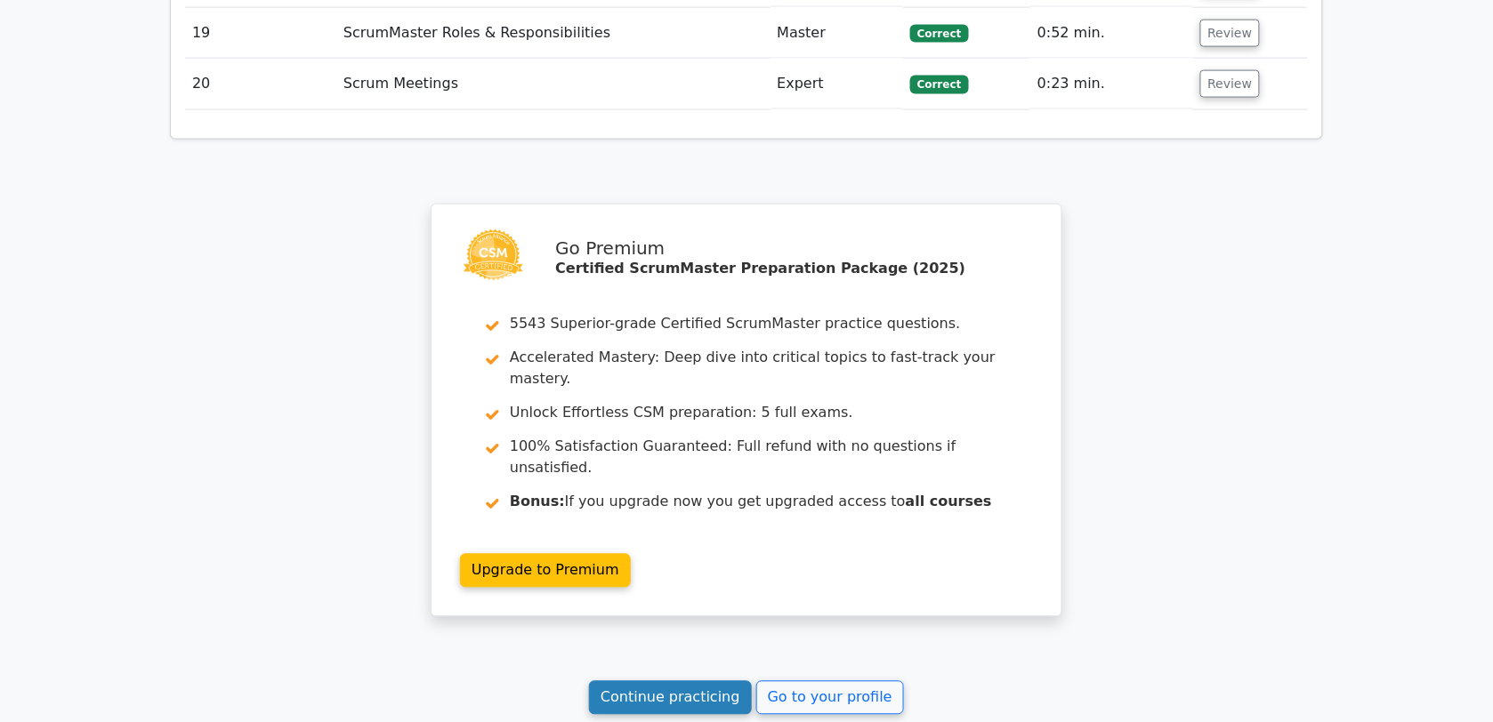
click at [694, 681] on link "Continue practicing" at bounding box center [670, 698] width 163 height 34
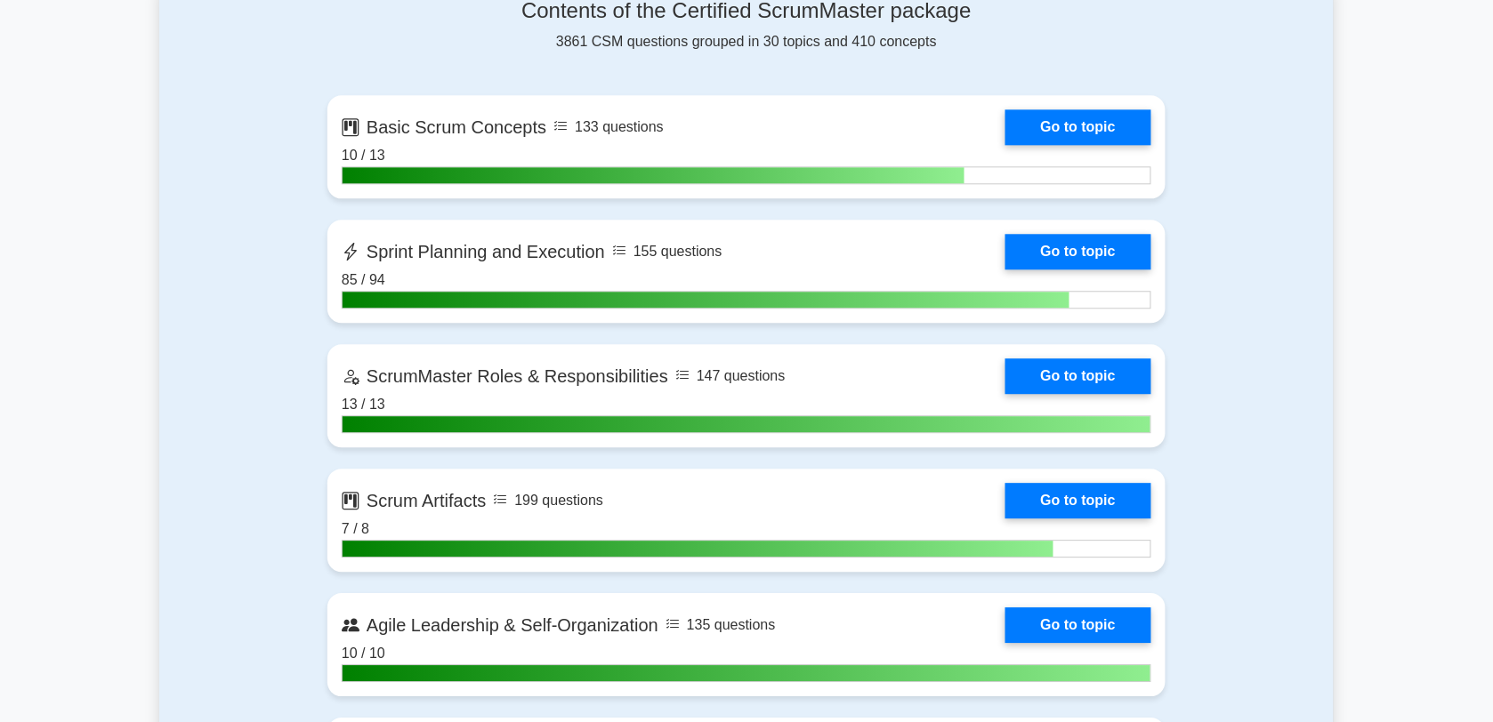
scroll to position [1180, 0]
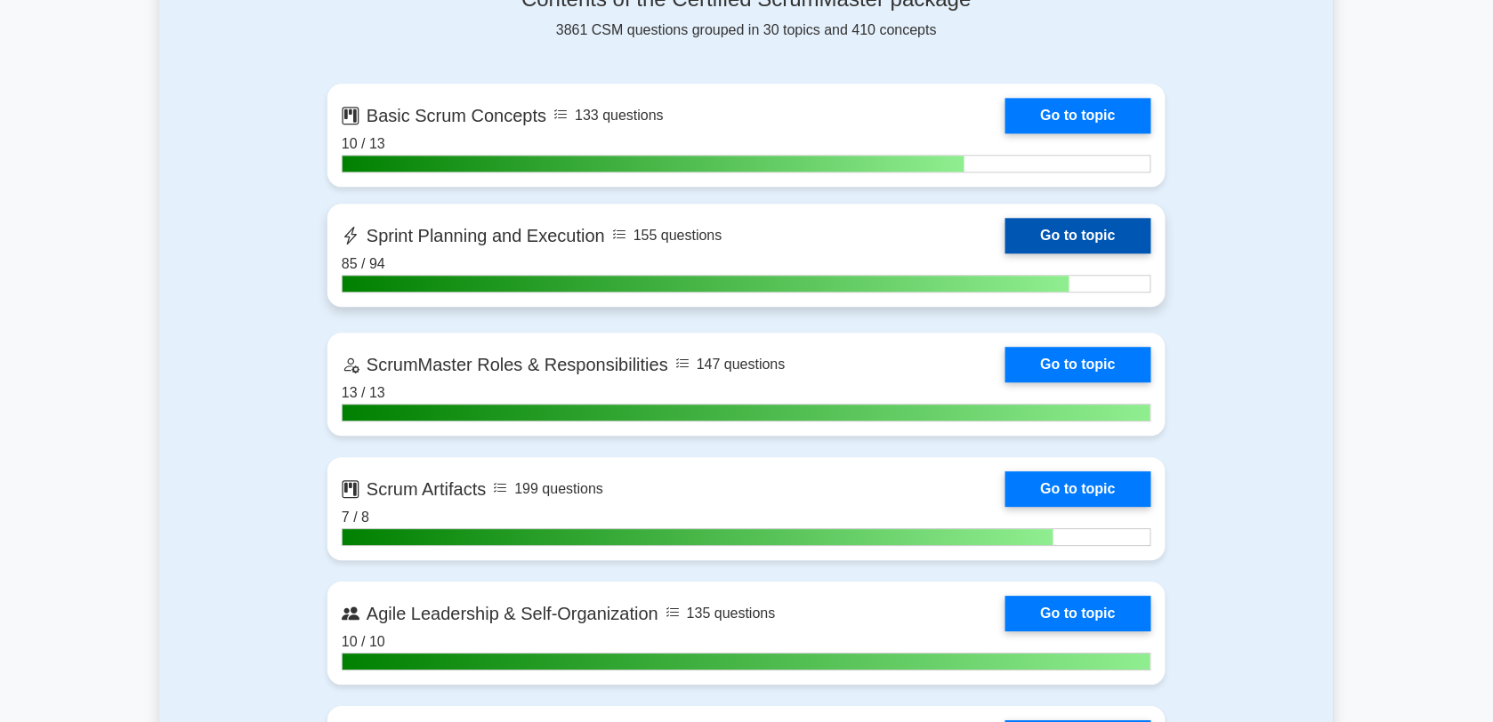
click at [1005, 234] on link "Go to topic" at bounding box center [1078, 236] width 146 height 36
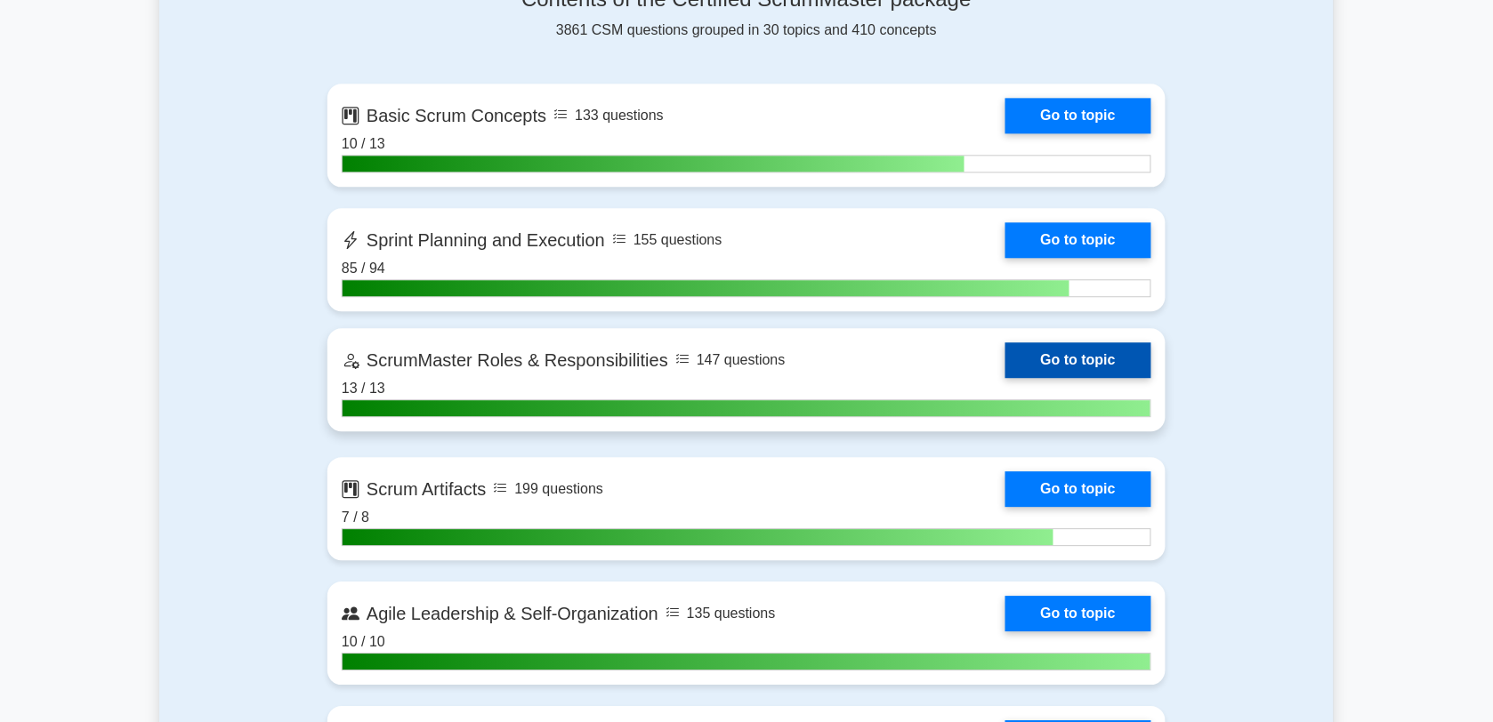
click at [1005, 353] on link "Go to topic" at bounding box center [1078, 360] width 146 height 36
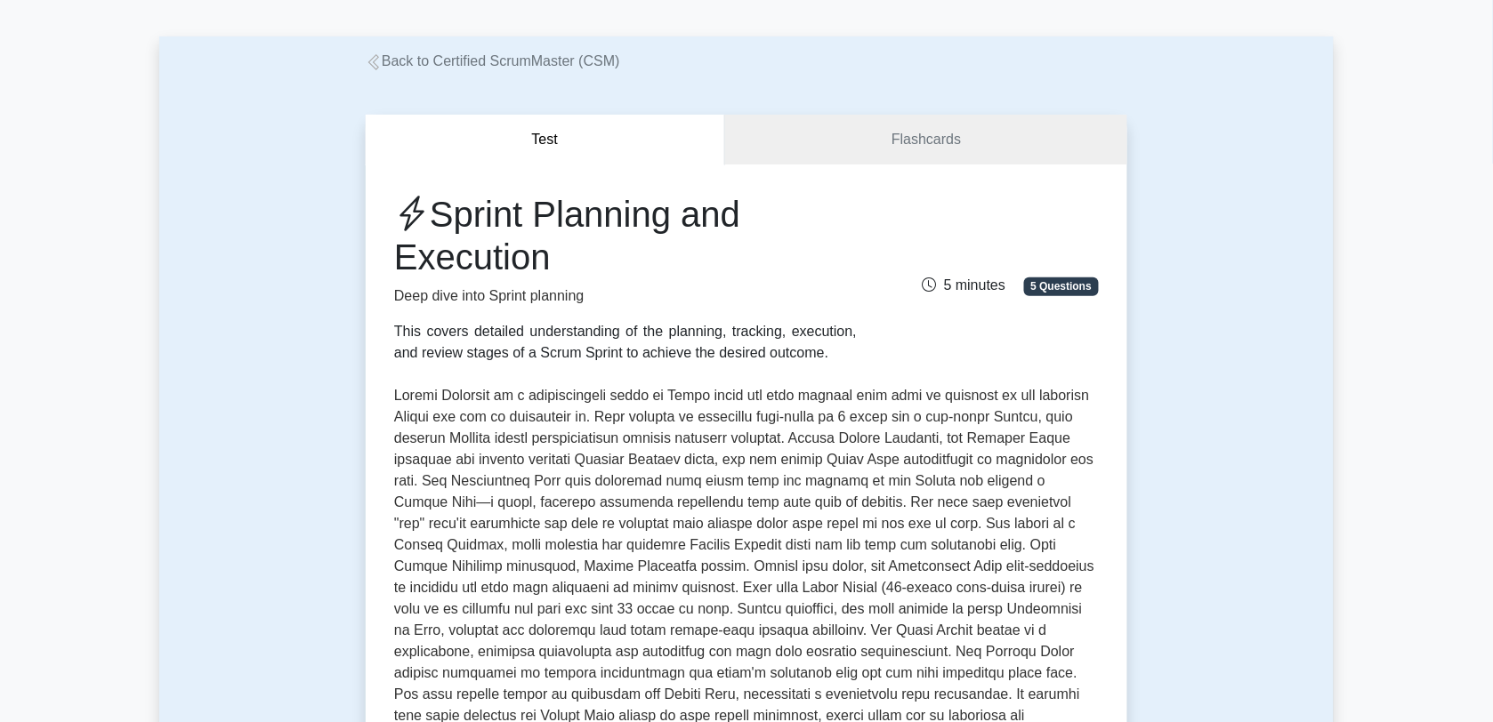
scroll to position [40, 0]
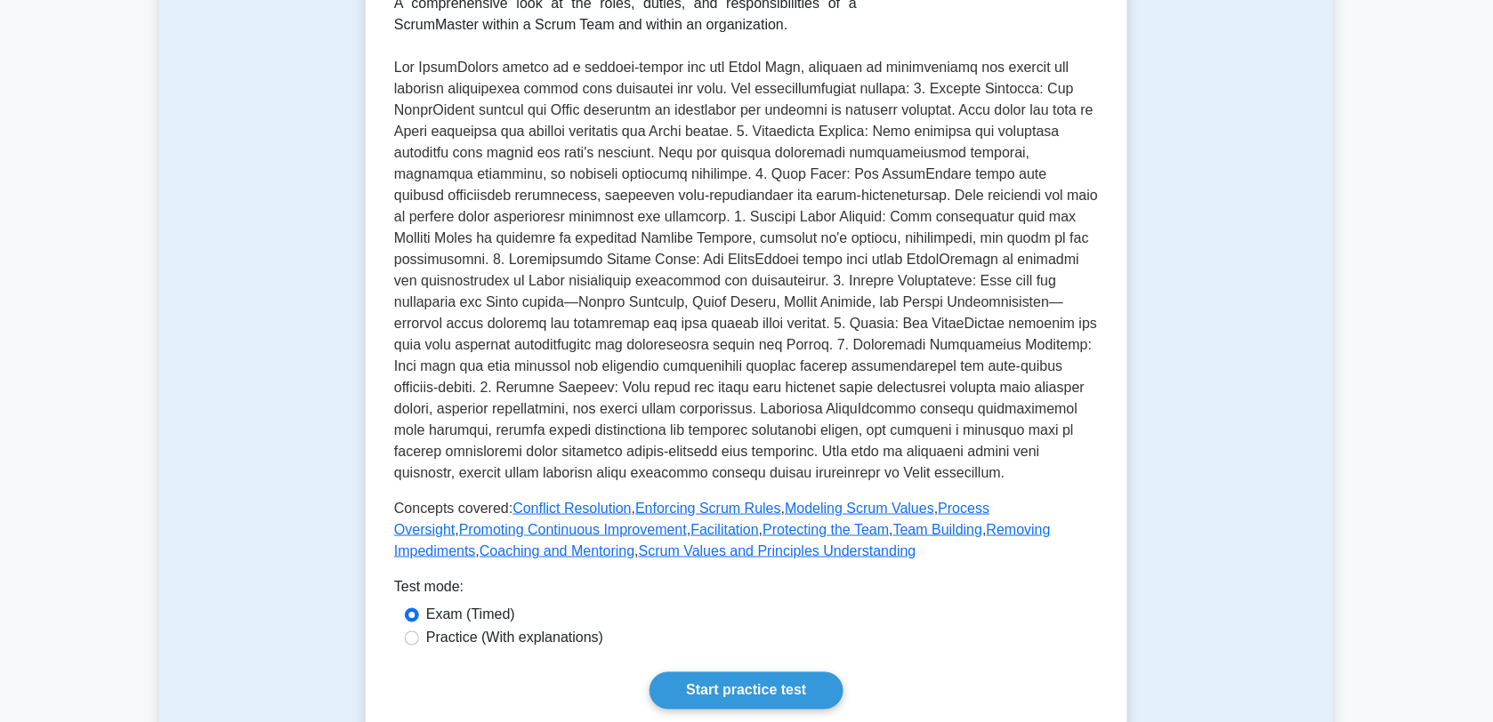
scroll to position [429, 0]
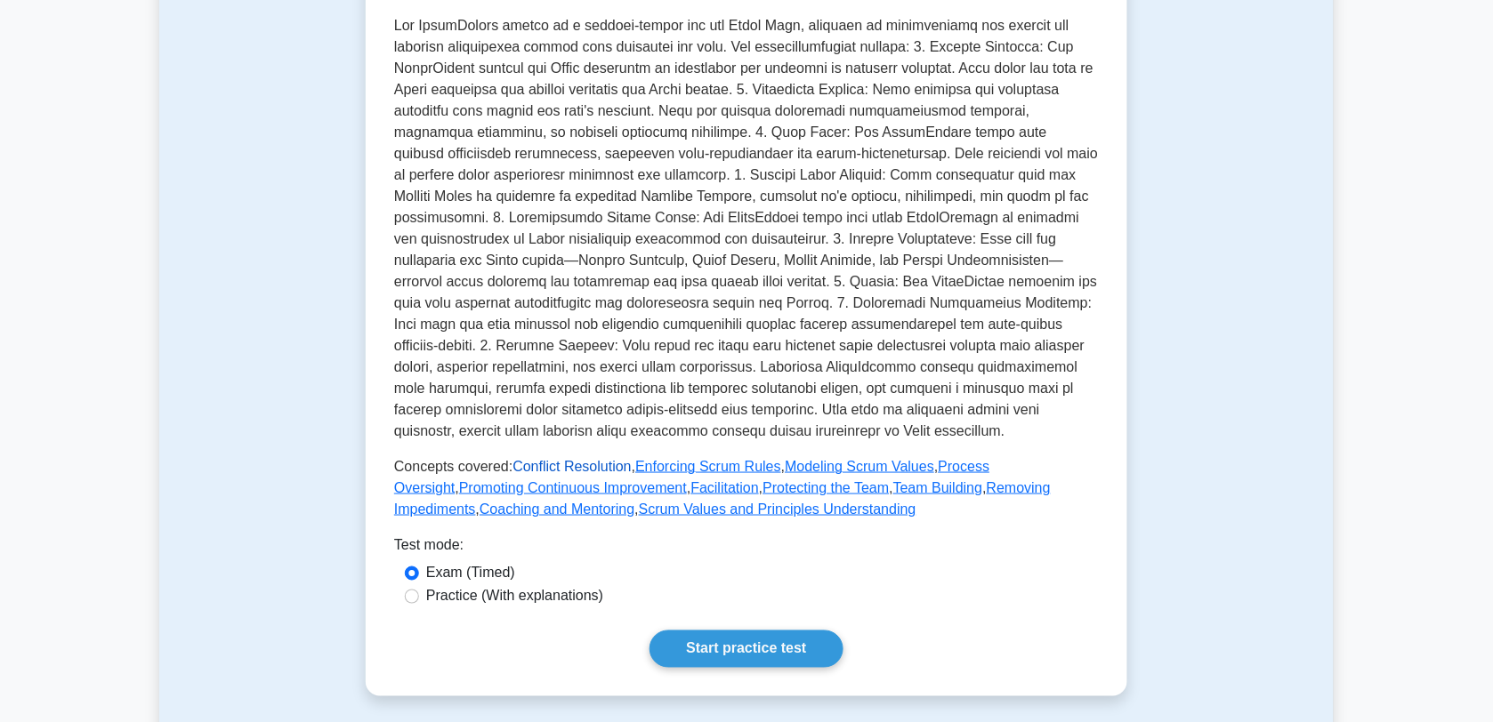
click at [603, 468] on link "Conflict Resolution" at bounding box center [571, 466] width 118 height 15
click at [710, 468] on link "Enforcing Scrum Rules" at bounding box center [708, 466] width 146 height 15
click at [793, 461] on link "Modeling Scrum Values" at bounding box center [859, 466] width 149 height 15
click at [945, 468] on link "Process Oversight" at bounding box center [691, 477] width 595 height 36
click at [687, 480] on link "Promoting Continuous Improvement" at bounding box center [573, 487] width 228 height 15
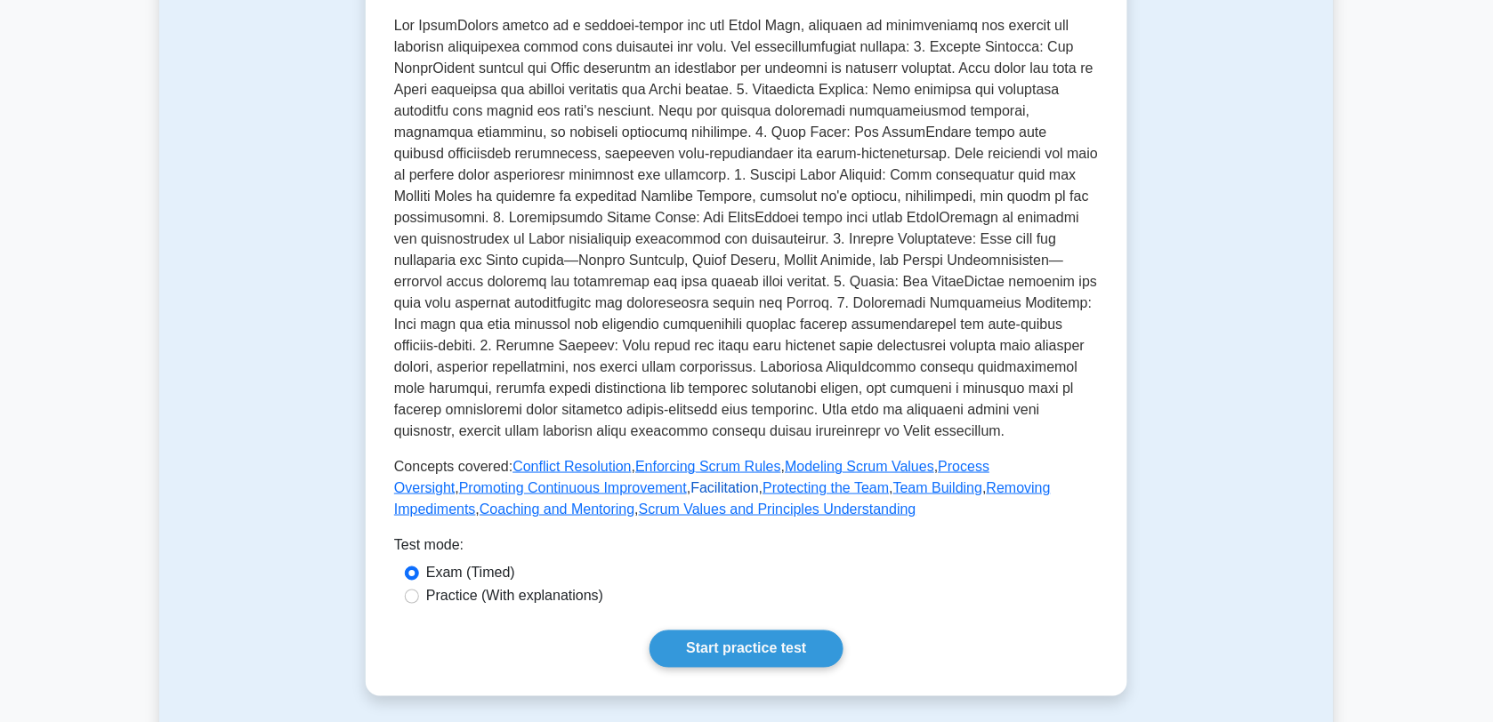
click at [691, 486] on link "Facilitation" at bounding box center [725, 487] width 68 height 15
click at [762, 489] on link "Protecting the Team" at bounding box center [825, 487] width 126 height 15
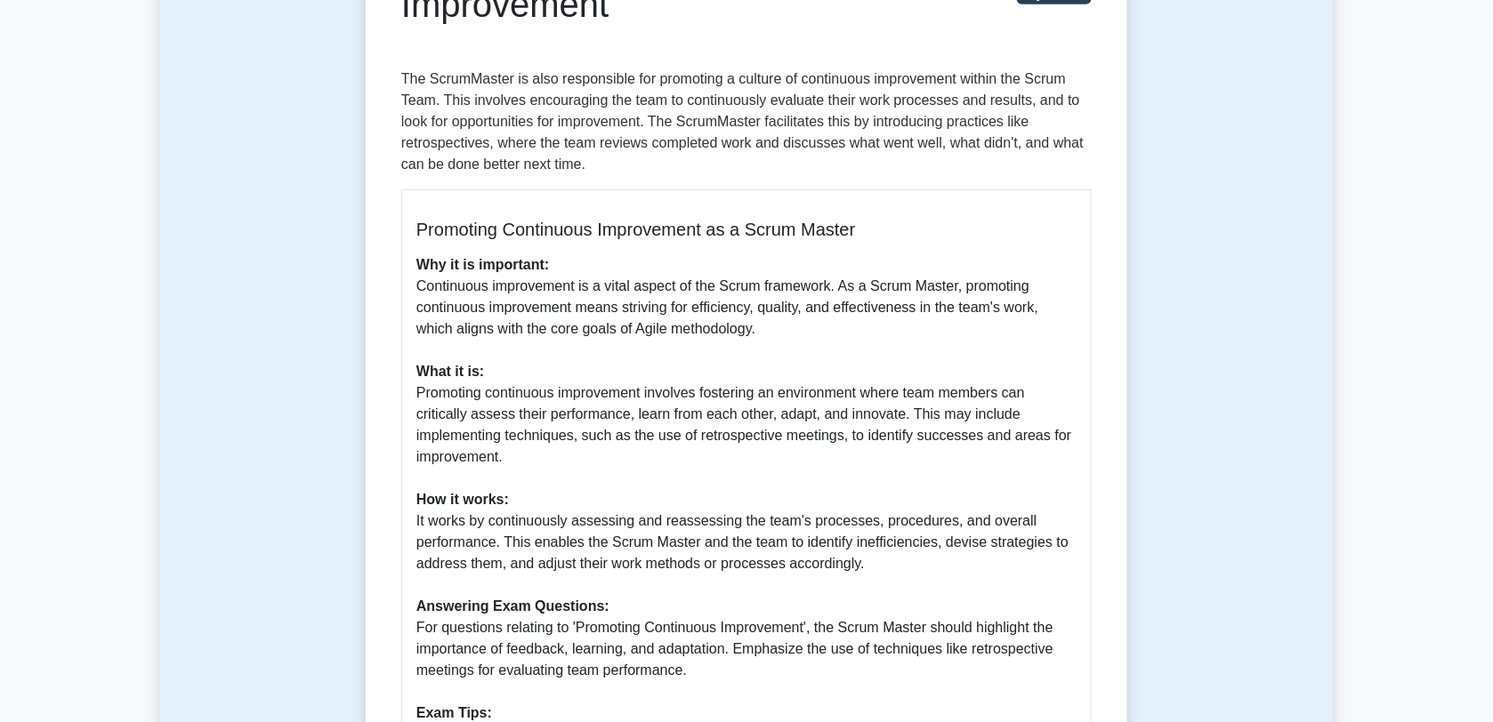
scroll to position [197, 0]
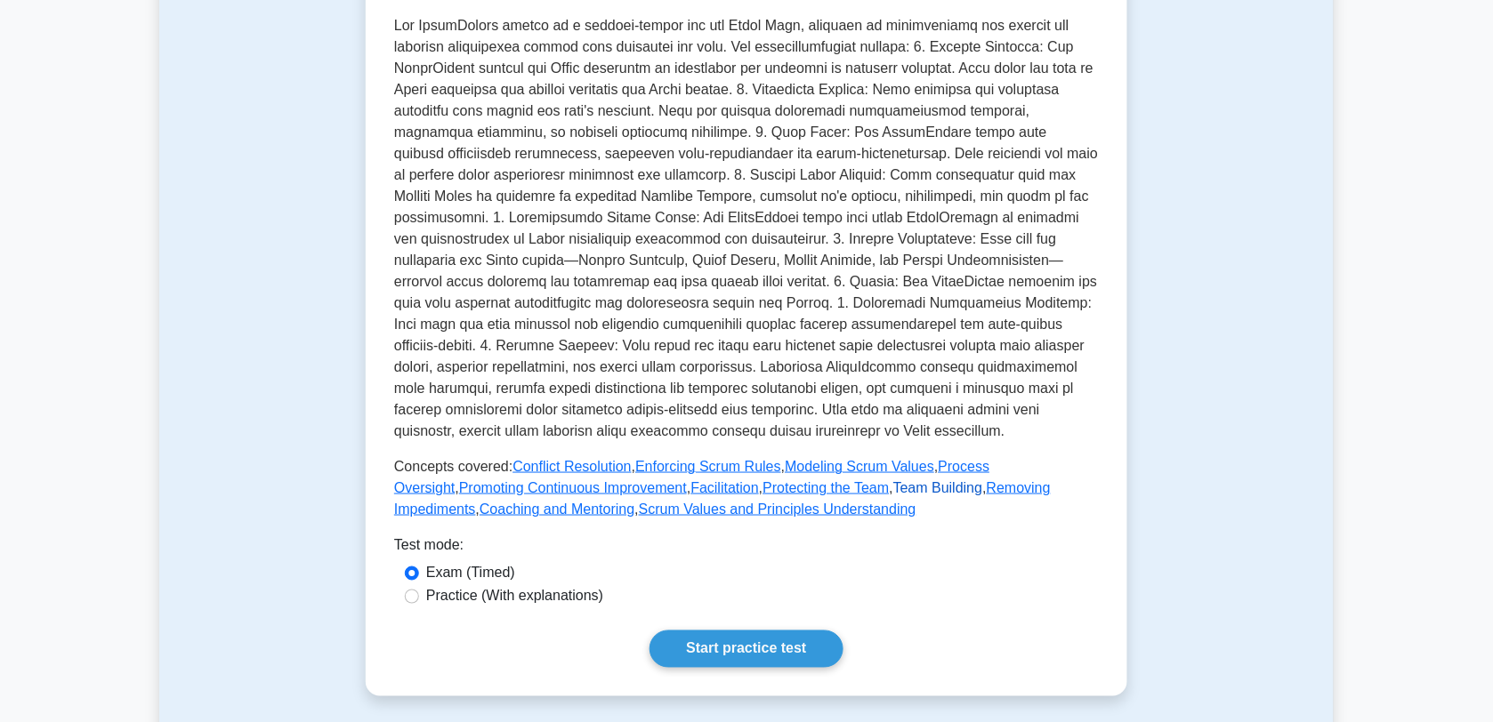
click at [893, 491] on link "Team Building" at bounding box center [938, 487] width 90 height 15
